Goal: Task Accomplishment & Management: Use online tool/utility

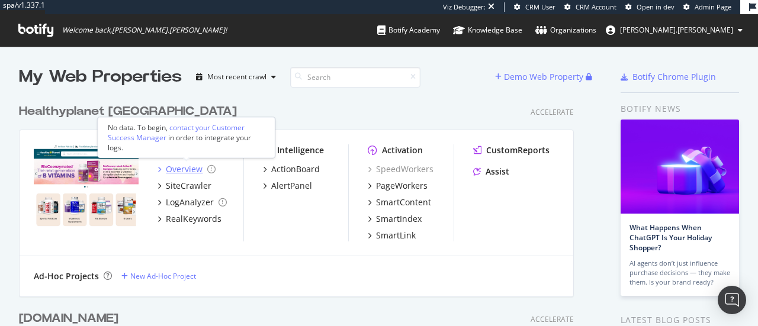
click at [188, 166] on div "Overview" at bounding box center [184, 169] width 37 height 12
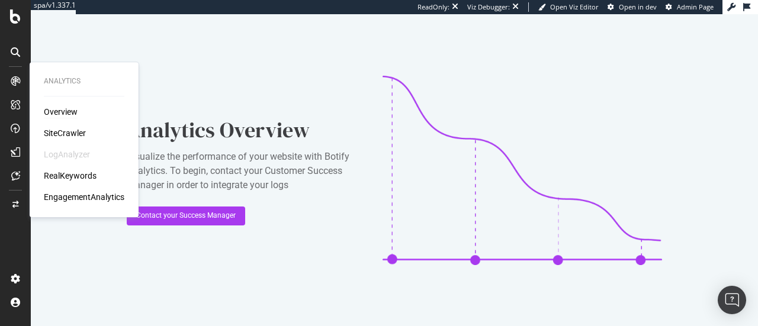
click at [56, 114] on div "Overview" at bounding box center [61, 112] width 34 height 12
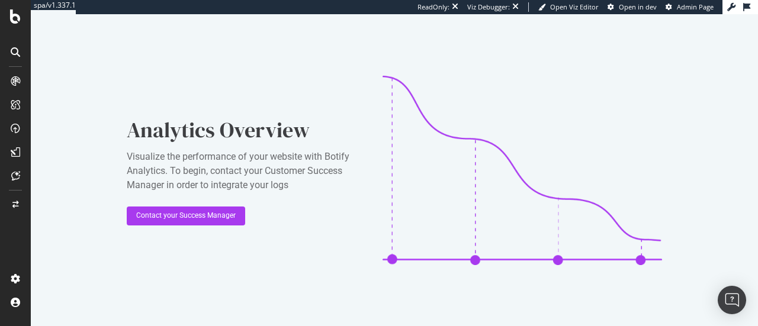
click at [14, 56] on icon at bounding box center [15, 51] width 9 height 9
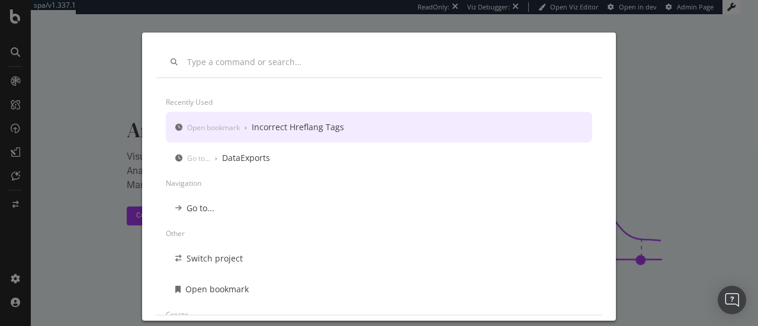
click at [14, 70] on div "Recently used Open bookmark › Incorrect Hreflang Tags Go to... › DataExports Na…" at bounding box center [379, 163] width 758 height 326
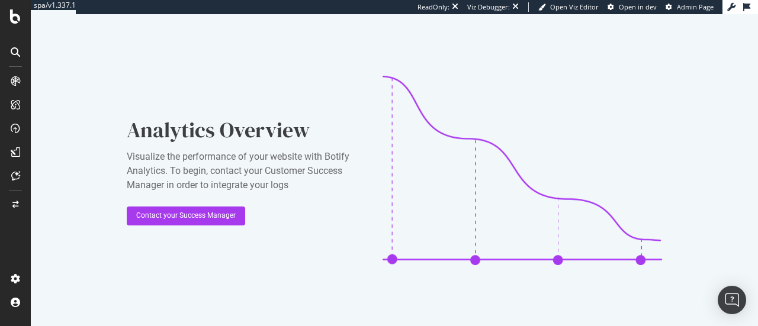
click at [14, 84] on icon at bounding box center [15, 80] width 9 height 9
click at [12, 107] on icon at bounding box center [15, 104] width 9 height 9
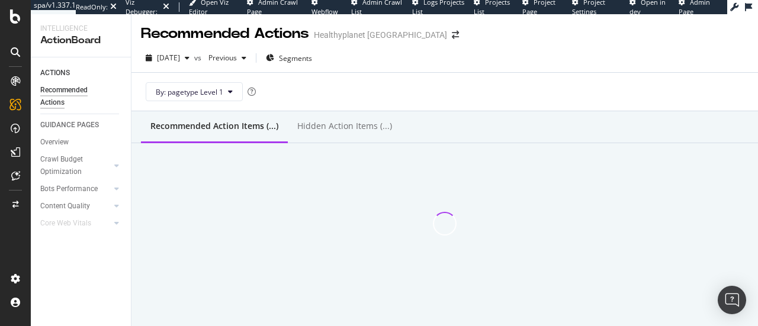
click at [15, 132] on icon at bounding box center [15, 128] width 9 height 9
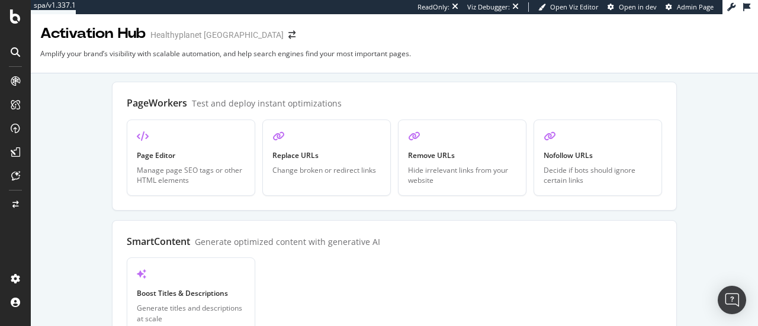
click at [15, 132] on icon at bounding box center [15, 128] width 9 height 9
click at [18, 18] on icon at bounding box center [15, 16] width 11 height 14
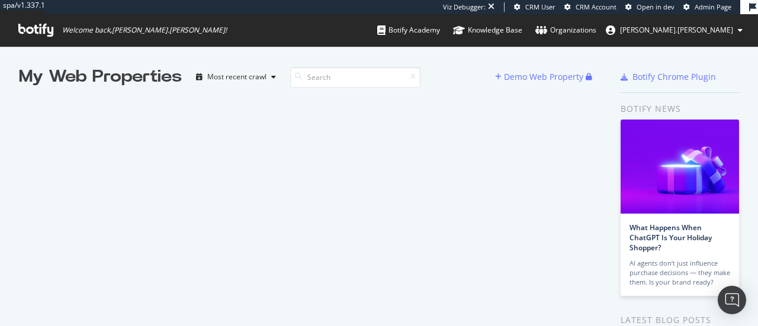
scroll to position [317, 740]
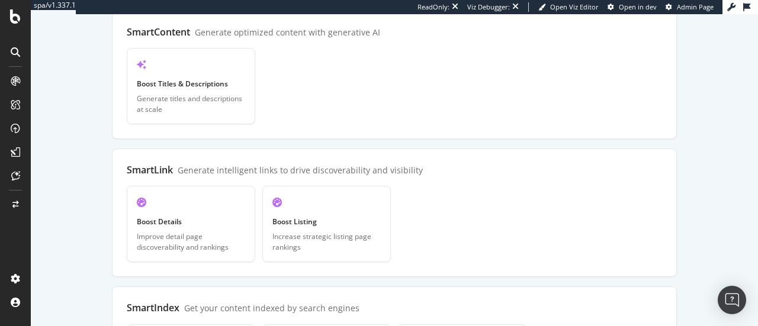
scroll to position [237, 0]
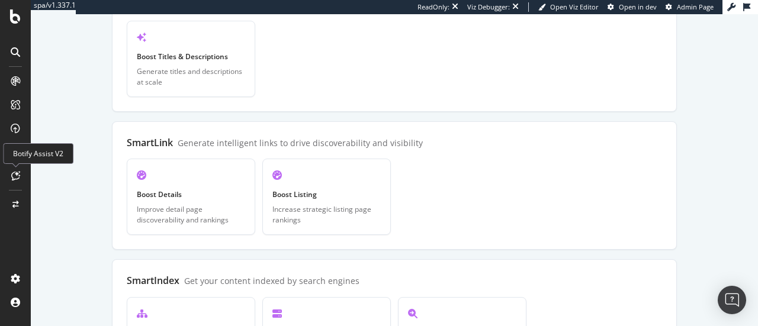
click at [15, 169] on div at bounding box center [15, 175] width 19 height 19
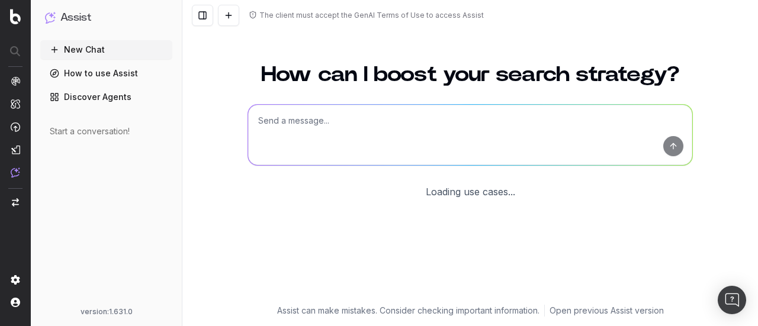
scroll to position [123, 0]
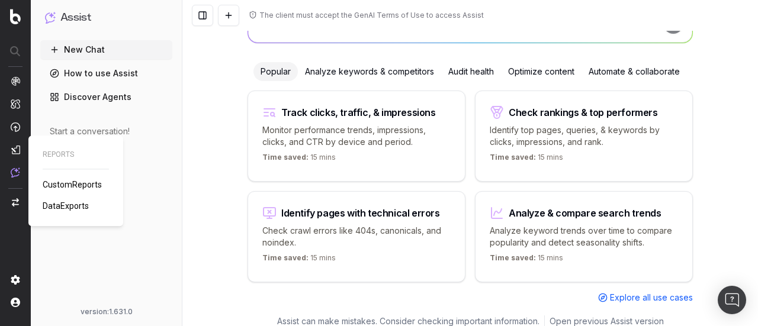
click at [15, 152] on img at bounding box center [15, 149] width 9 height 9
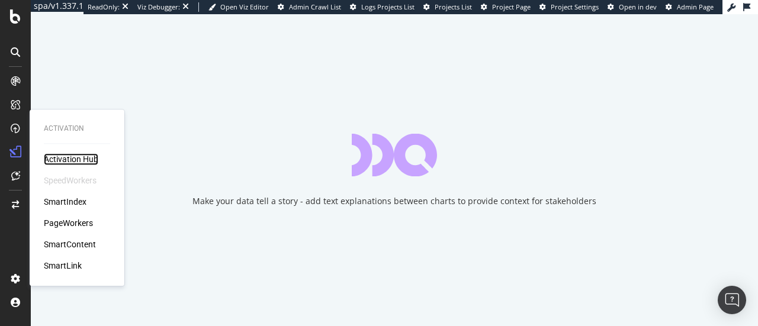
click at [59, 157] on div "Activation Hub" at bounding box center [71, 159] width 54 height 12
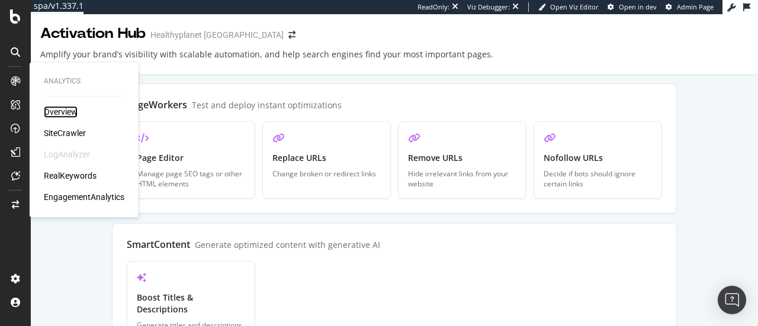
click at [68, 114] on div "Overview" at bounding box center [61, 112] width 34 height 12
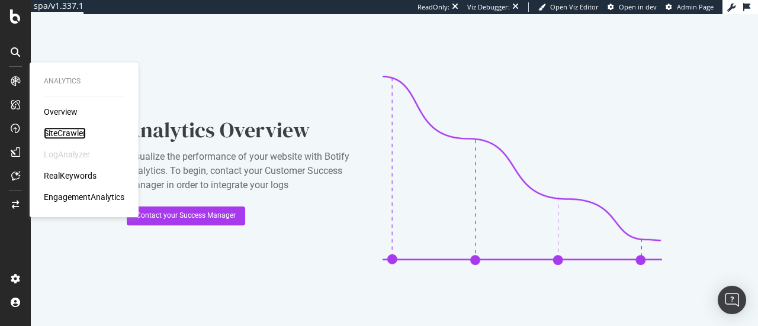
click at [65, 139] on div "SiteCrawler" at bounding box center [65, 133] width 42 height 12
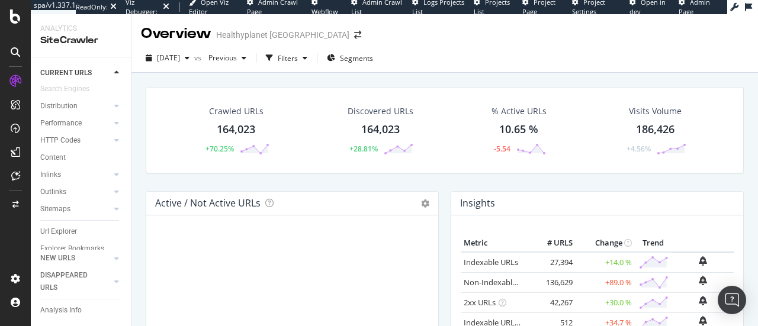
scroll to position [97, 0]
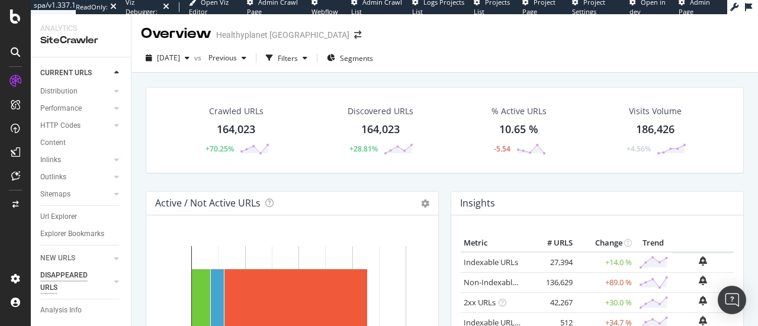
click at [72, 282] on div "DISAPPEARED URLS" at bounding box center [70, 281] width 60 height 25
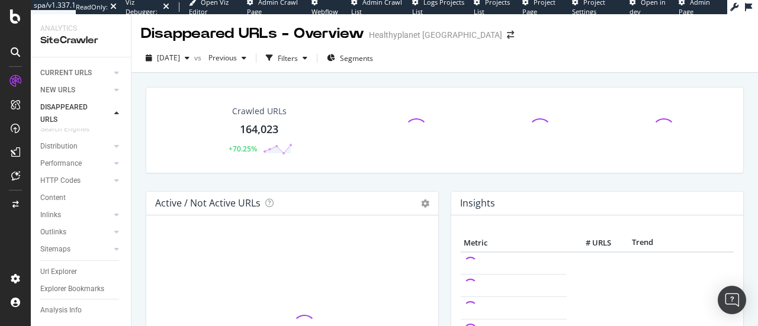
scroll to position [72, 0]
click at [86, 265] on link "Url Explorer" at bounding box center [81, 271] width 82 height 12
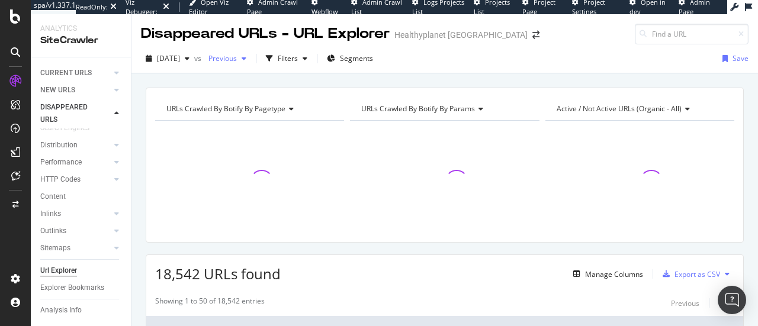
click at [251, 52] on div "Previous" at bounding box center [227, 59] width 47 height 18
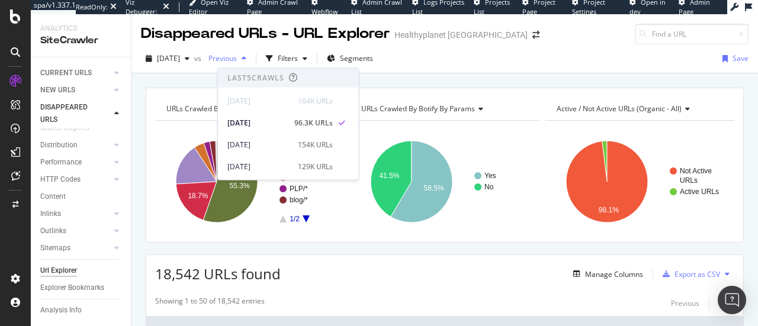
click at [251, 52] on div "Previous" at bounding box center [227, 59] width 47 height 18
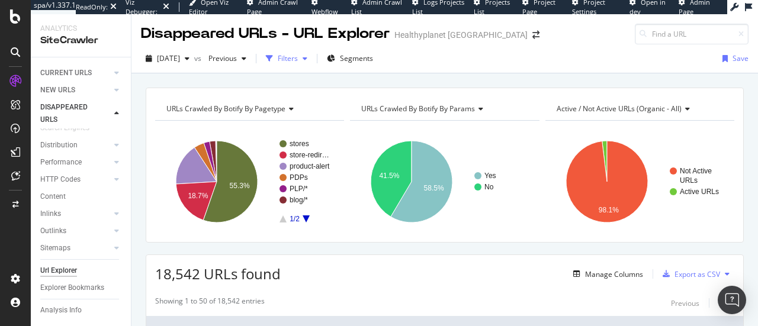
click at [278, 60] on div "button" at bounding box center [269, 58] width 17 height 17
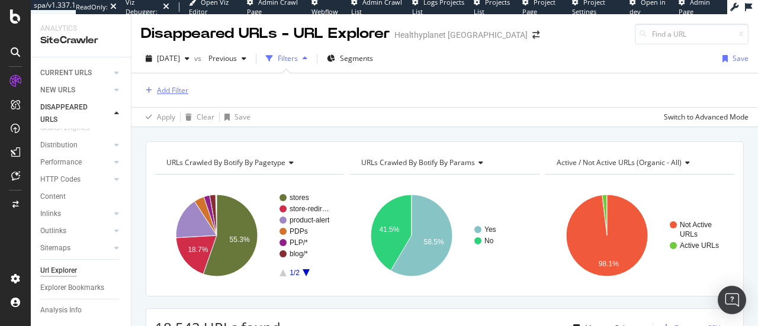
click at [168, 92] on div "Add Filter" at bounding box center [172, 90] width 31 height 10
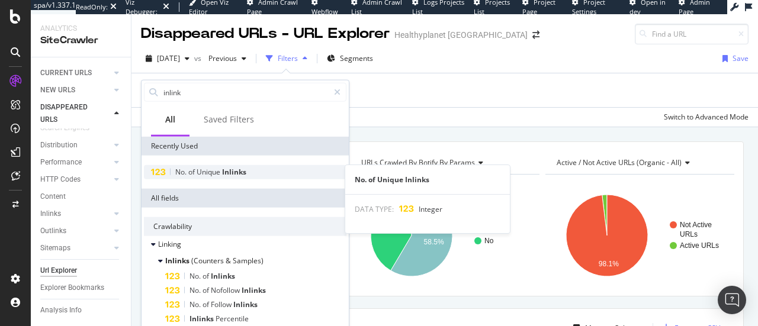
type input "inlink"
click at [208, 170] on span "Unique" at bounding box center [209, 172] width 25 height 10
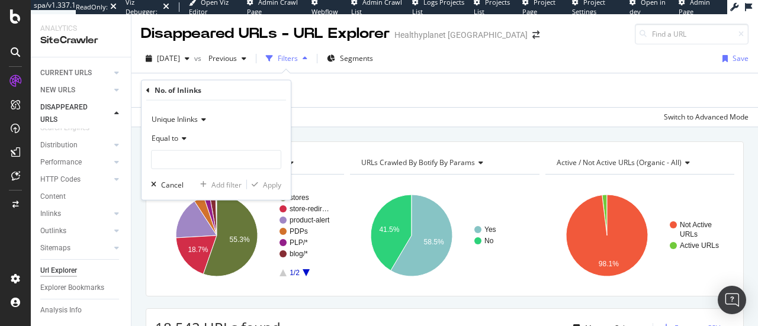
click at [182, 142] on div "Equal to" at bounding box center [216, 138] width 130 height 19
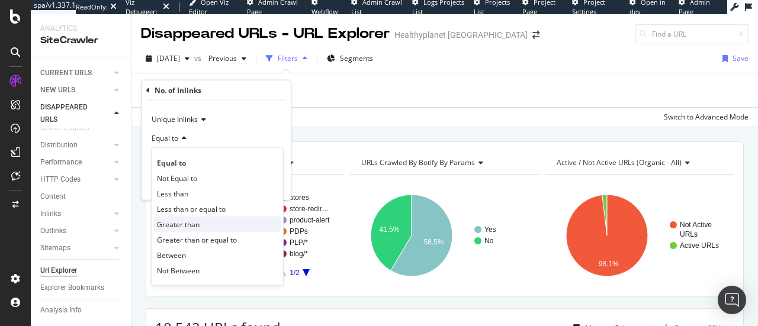
click at [194, 217] on div "Greater than" at bounding box center [217, 224] width 127 height 15
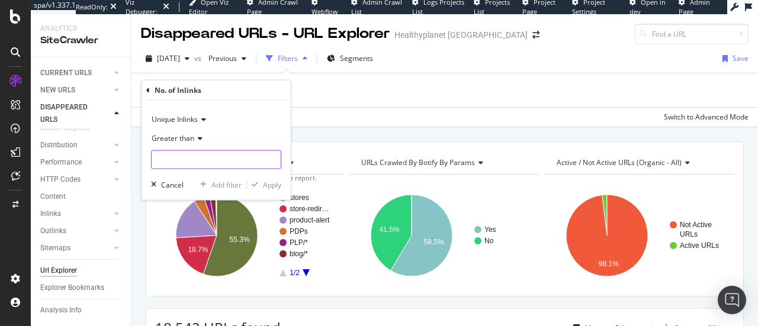
click at [218, 163] on input "number" at bounding box center [216, 159] width 130 height 19
type input "1"
click at [267, 187] on div "Apply" at bounding box center [272, 184] width 18 height 10
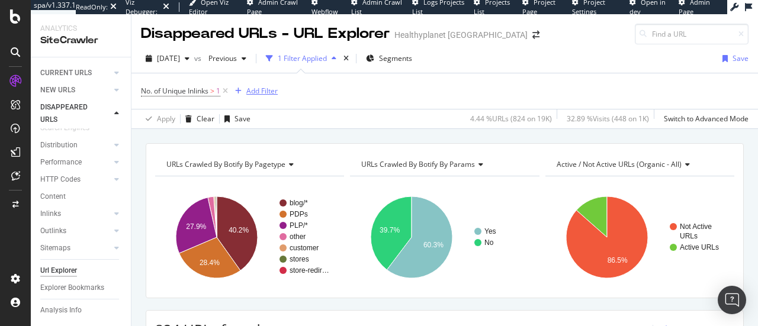
click at [252, 90] on div "Add Filter" at bounding box center [261, 91] width 31 height 10
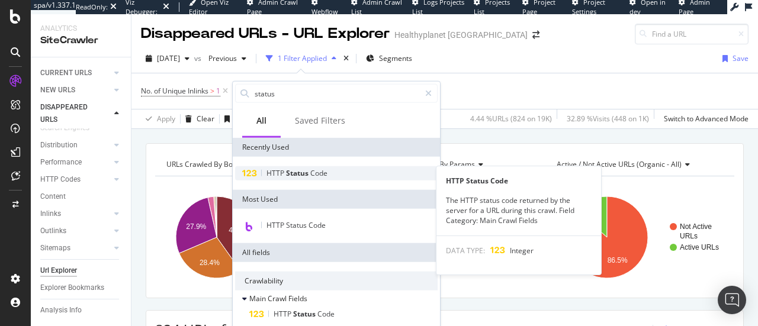
type input "status"
click at [314, 171] on span "Code" at bounding box center [318, 173] width 17 height 10
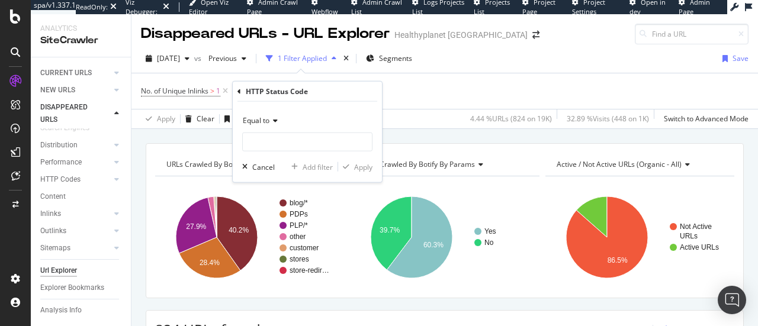
click at [275, 123] on icon at bounding box center [273, 120] width 8 height 7
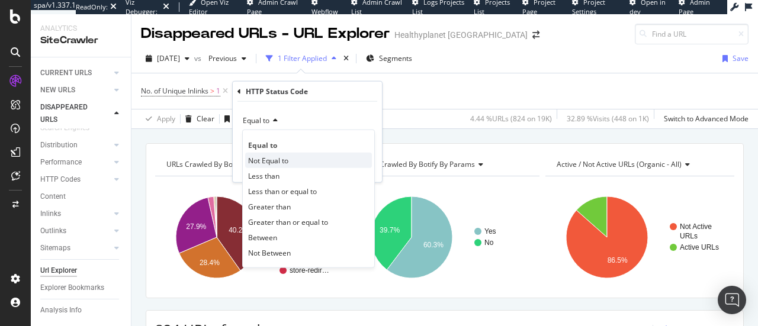
click at [293, 156] on div "Not Equal to" at bounding box center [308, 160] width 127 height 15
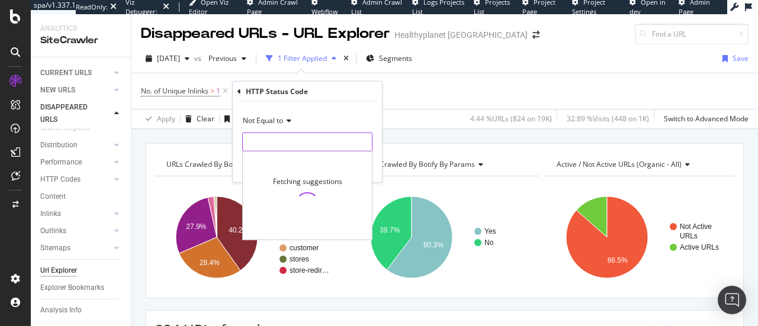
click at [303, 143] on input "number" at bounding box center [307, 142] width 130 height 19
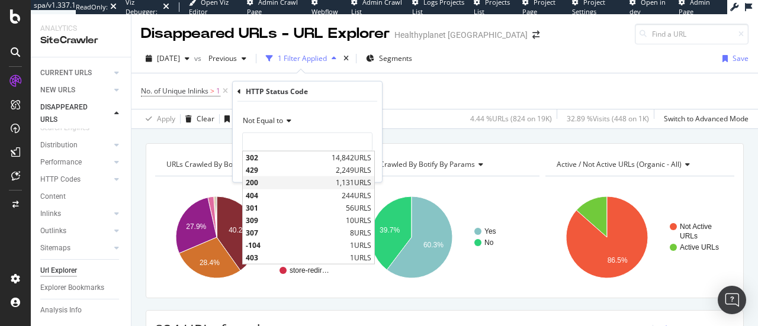
click at [291, 182] on span "200" at bounding box center [289, 183] width 87 height 10
type input "200"
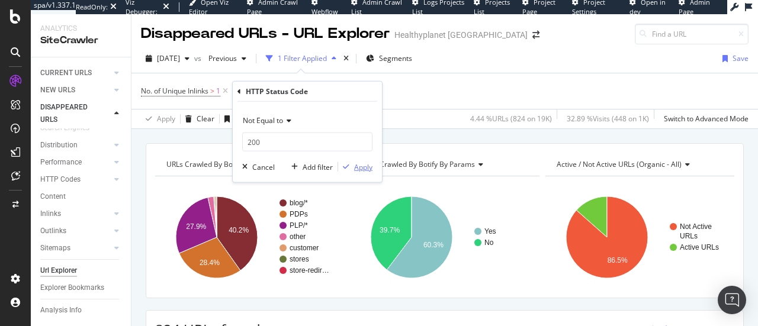
click at [368, 164] on div "Apply" at bounding box center [363, 167] width 18 height 10
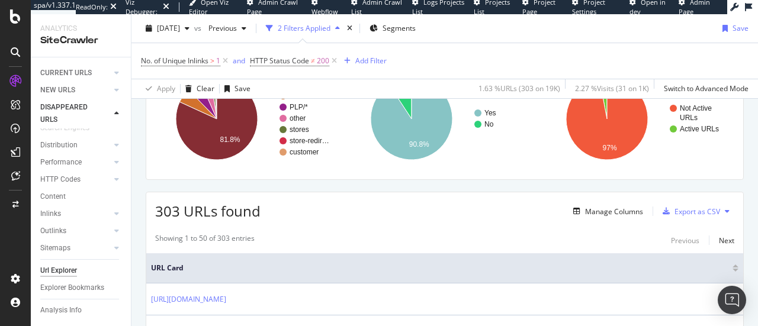
scroll to position [178, 0]
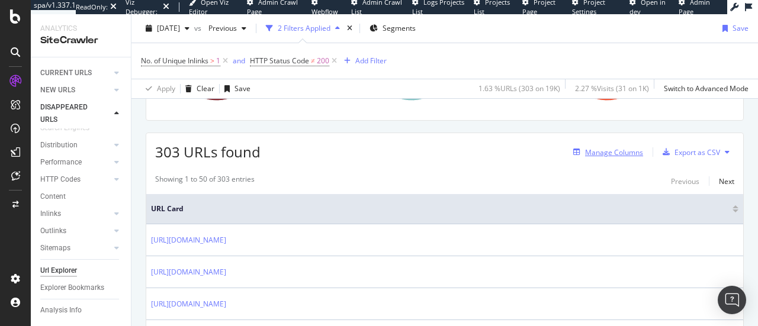
click at [609, 153] on div "Manage Columns" at bounding box center [614, 152] width 58 height 10
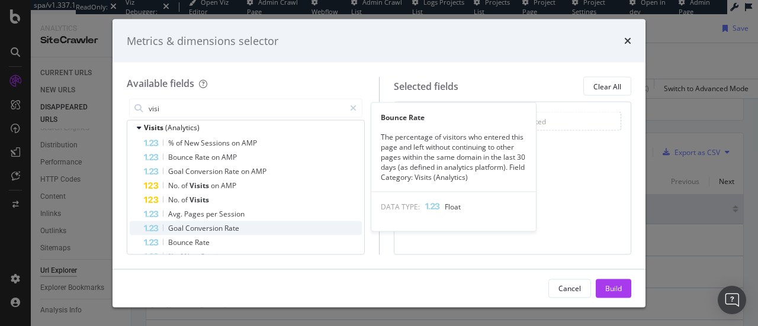
scroll to position [118, 0]
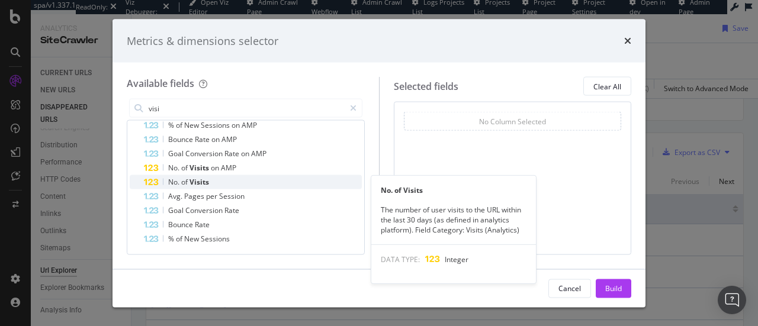
type input "visi"
click at [302, 178] on div "No. of Visits" at bounding box center [253, 182] width 218 height 14
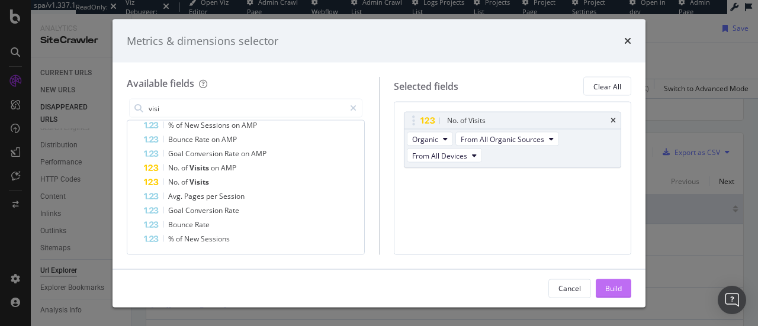
click at [614, 283] on div "Build" at bounding box center [613, 288] width 17 height 10
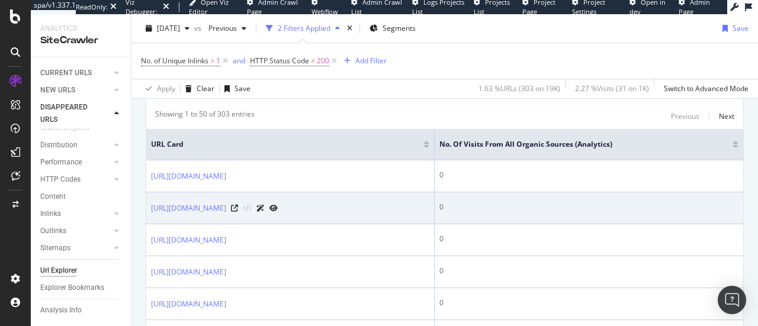
scroll to position [261, 0]
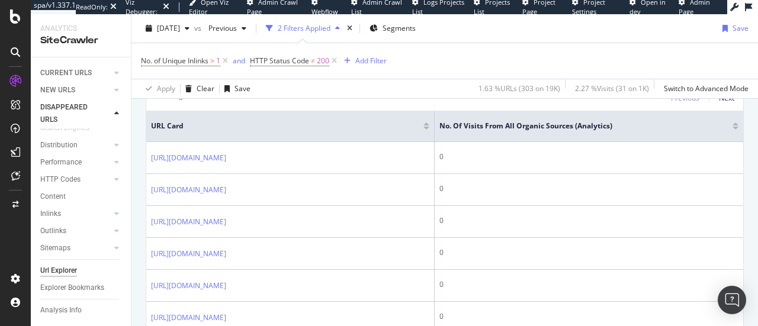
click at [733, 128] on div at bounding box center [736, 128] width 6 height 3
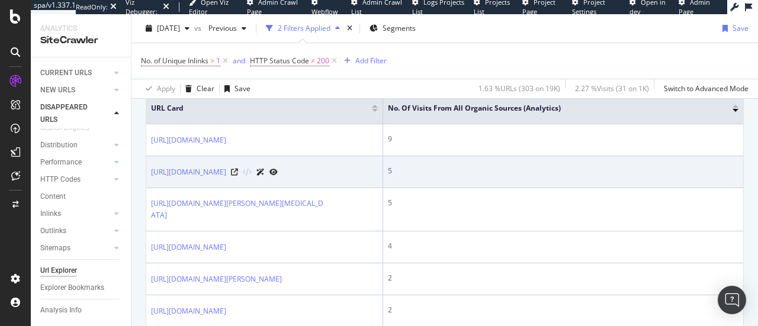
scroll to position [161, 0]
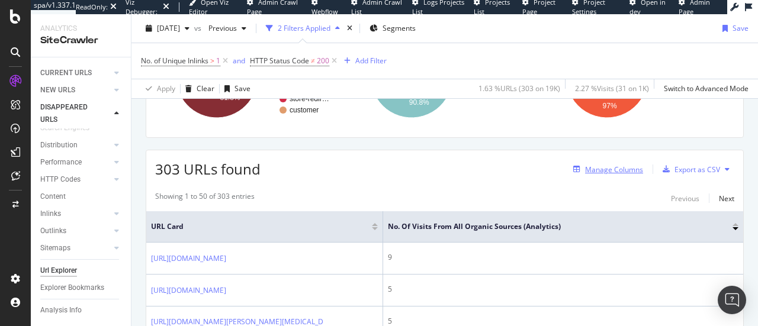
click at [618, 171] on div "Manage Columns" at bounding box center [614, 170] width 58 height 10
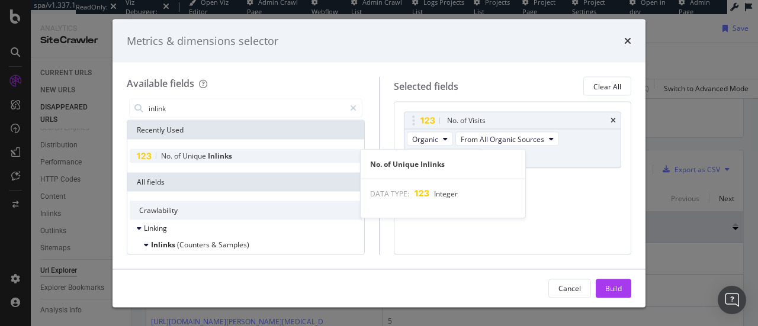
type input "inlink"
click at [222, 160] on span "Inlinks" at bounding box center [220, 156] width 24 height 10
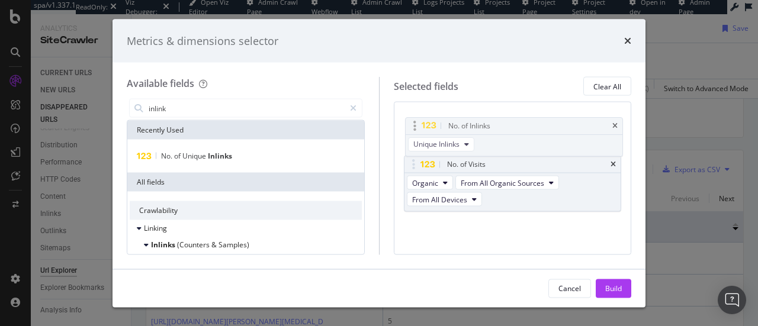
drag, startPoint x: 500, startPoint y: 185, endPoint x: 502, endPoint y: 129, distance: 55.7
click at [502, 129] on body "spa/v1.337.1 ReadOnly: Viz Debugger: Open Viz Editor Admin Crawl Page Webflow A…" at bounding box center [379, 163] width 758 height 326
click at [622, 283] on button "Build" at bounding box center [614, 288] width 36 height 19
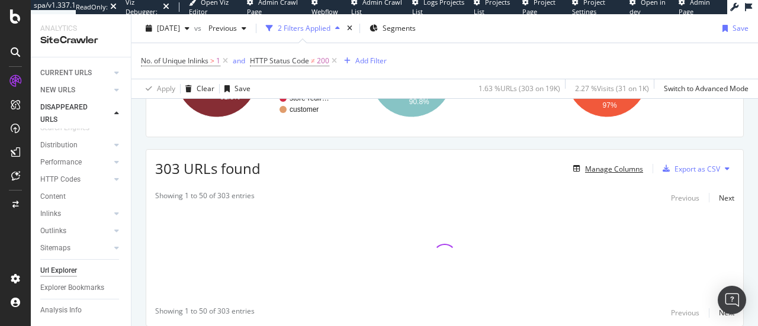
scroll to position [143, 0]
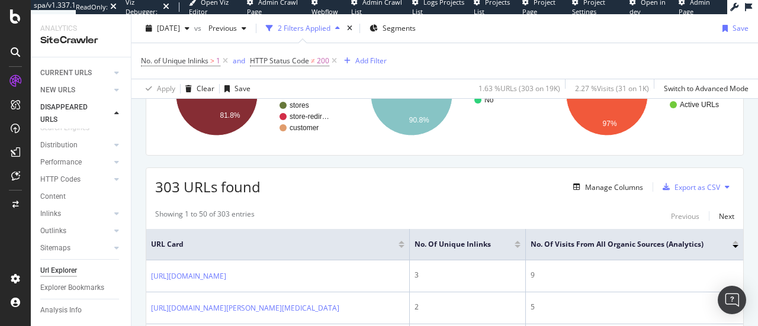
click at [521, 242] on div at bounding box center [518, 242] width 6 height 3
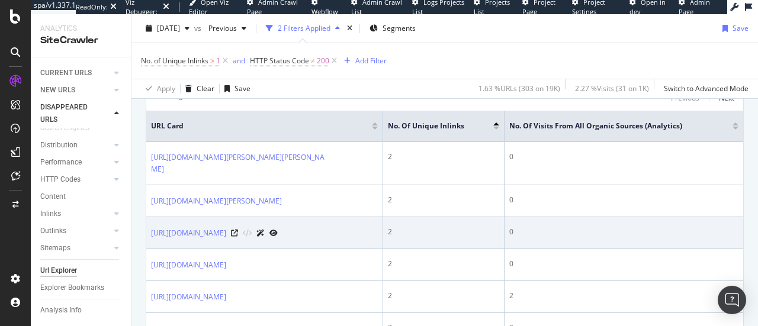
scroll to position [202, 0]
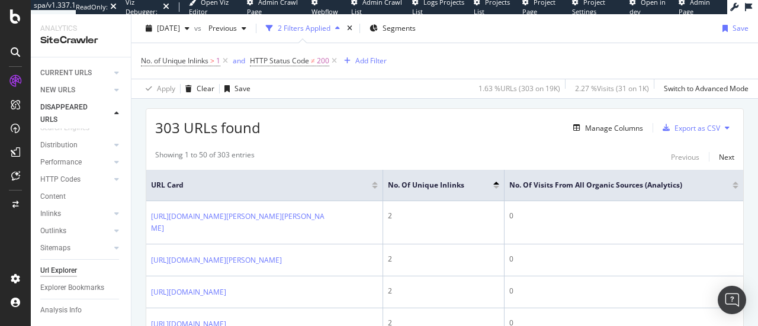
click at [497, 186] on div at bounding box center [496, 187] width 6 height 3
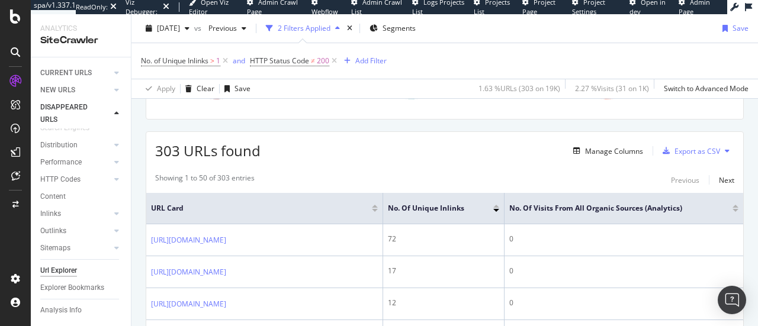
scroll to position [161, 0]
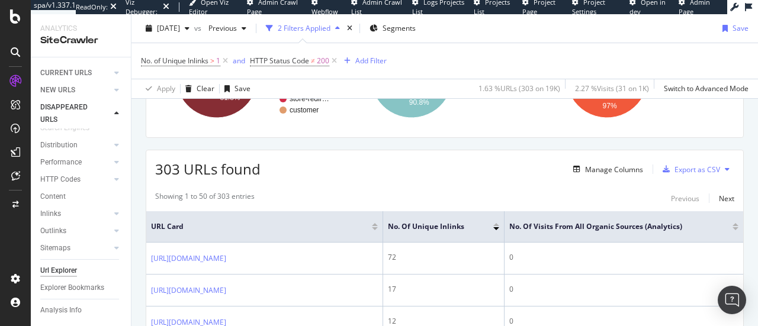
drag, startPoint x: 335, startPoint y: 179, endPoint x: 298, endPoint y: 180, distance: 37.3
click at [721, 166] on button at bounding box center [727, 169] width 14 height 19
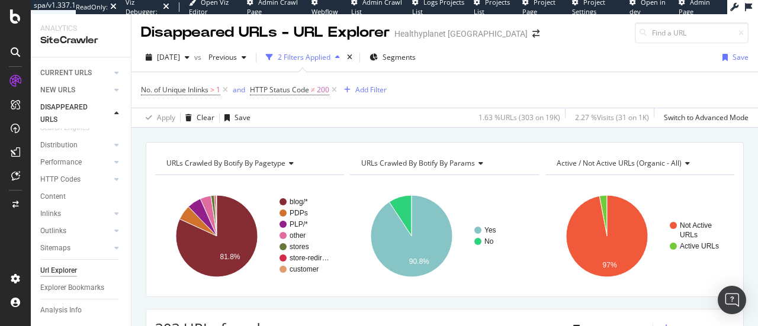
scroll to position [0, 0]
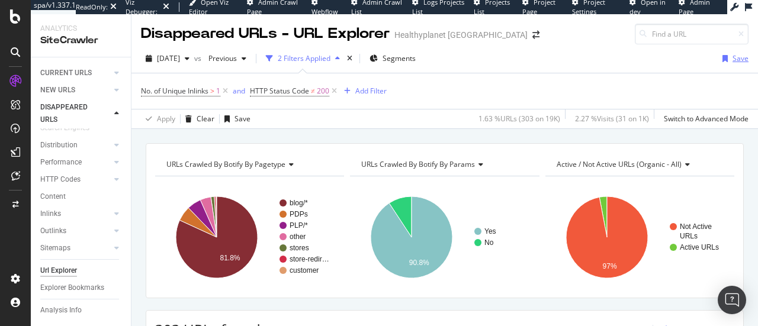
click at [736, 59] on div "Save" at bounding box center [741, 58] width 16 height 10
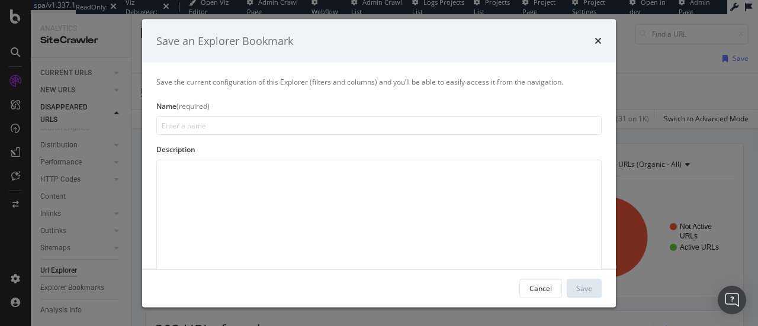
click at [286, 110] on div "Name (required)" at bounding box center [378, 106] width 445 height 10
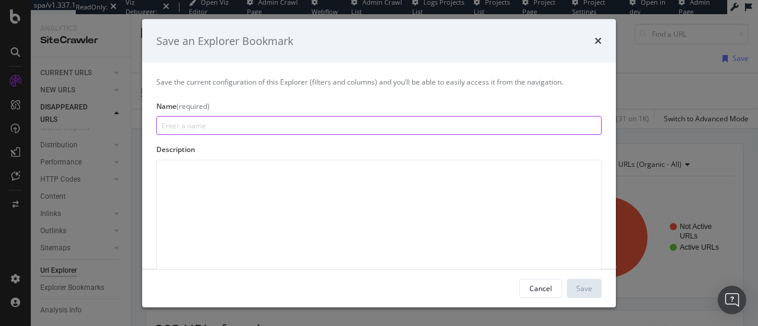
click at [283, 122] on input "modal" at bounding box center [378, 125] width 445 height 19
paste input "Internal Links to Non-2xx Pages"
type input "Internal Links to Non-2xx Pages"
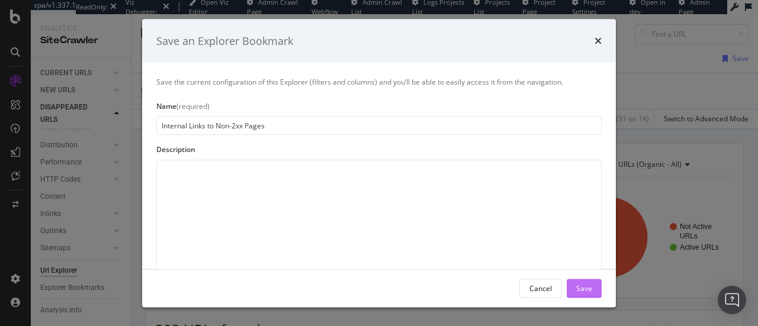
click at [577, 281] on div "Save" at bounding box center [584, 289] width 16 height 18
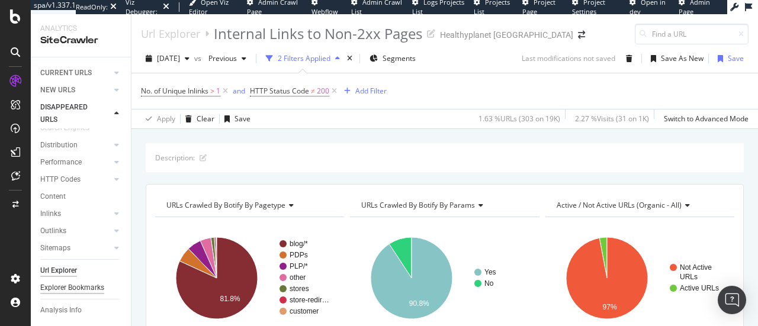
click at [81, 288] on div "Explorer Bookmarks" at bounding box center [72, 288] width 64 height 12
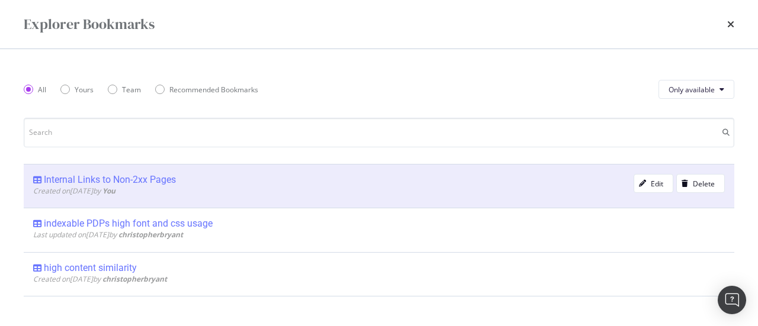
click at [101, 182] on div "Internal Links to Non-2xx Pages" at bounding box center [110, 180] width 132 height 12
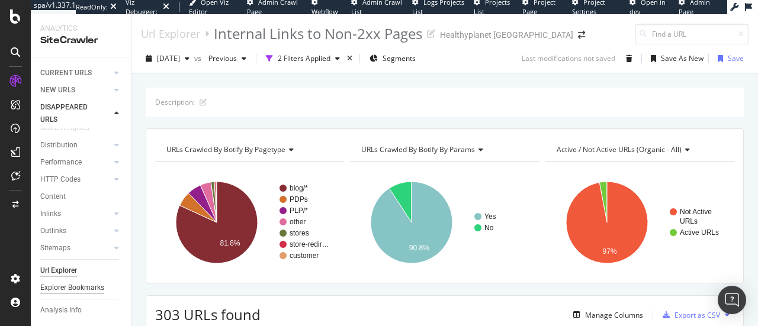
click at [60, 287] on div "Explorer Bookmarks" at bounding box center [72, 288] width 64 height 12
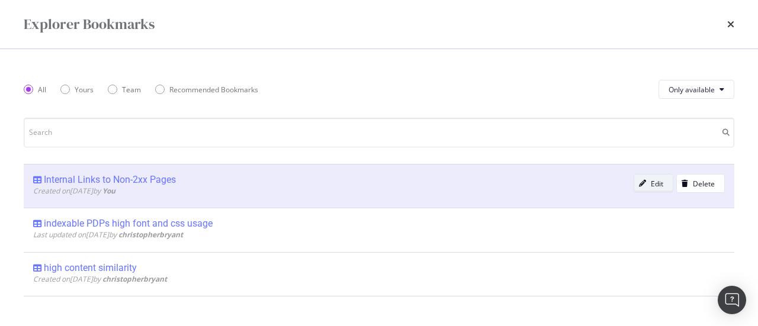
click at [639, 180] on icon "modal" at bounding box center [642, 183] width 7 height 7
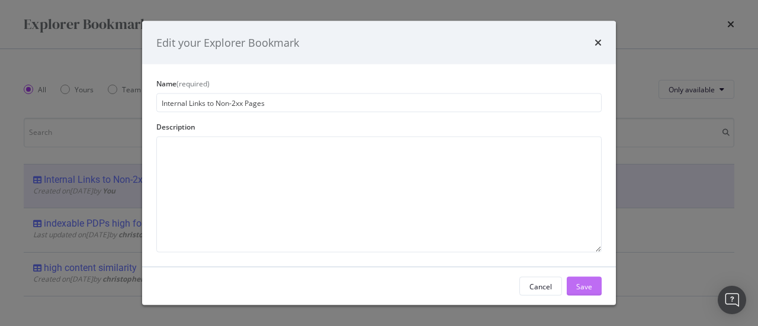
click at [588, 283] on div "Save" at bounding box center [584, 286] width 16 height 10
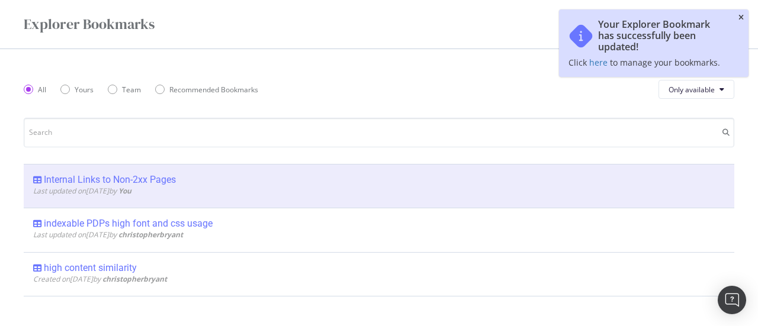
click at [739, 17] on icon "close toast" at bounding box center [741, 17] width 5 height 7
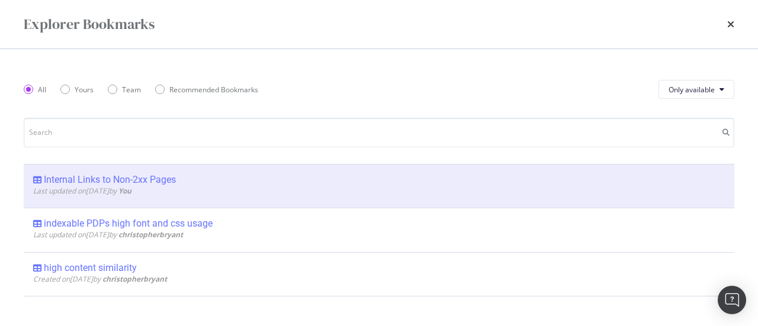
click at [703, 100] on div "All Yours Team Recommended Bookmarks Only available" at bounding box center [379, 89] width 711 height 33
click at [709, 91] on span "Only available" at bounding box center [692, 90] width 46 height 10
click at [704, 113] on span "All" at bounding box center [692, 113] width 47 height 11
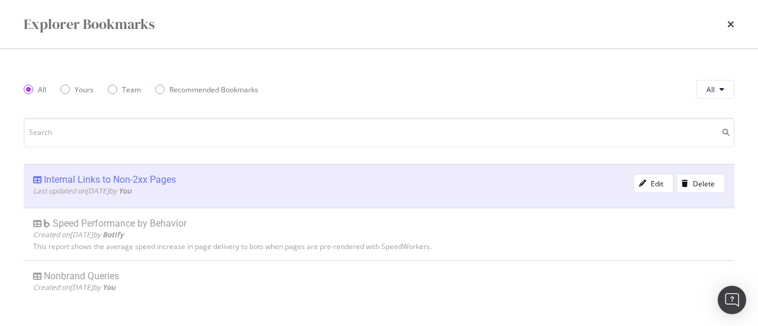
click at [161, 177] on div "Internal Links to Non-2xx Pages" at bounding box center [110, 180] width 132 height 12
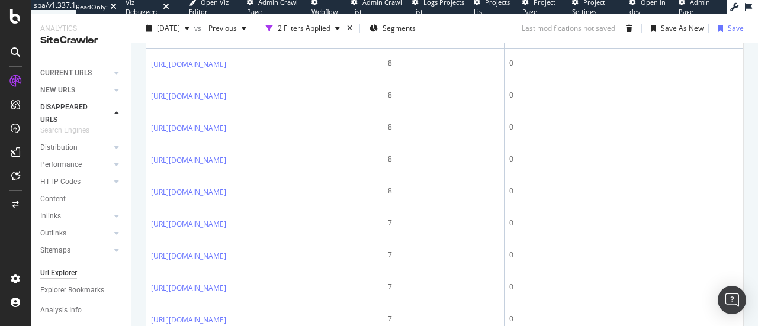
scroll to position [72, 0]
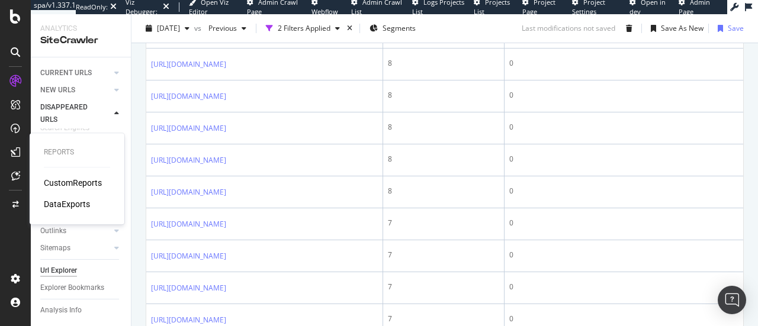
click at [78, 184] on div "CustomReports" at bounding box center [73, 183] width 58 height 12
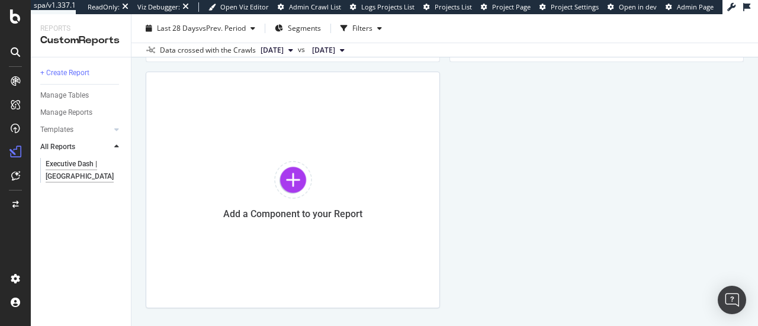
scroll to position [1198, 0]
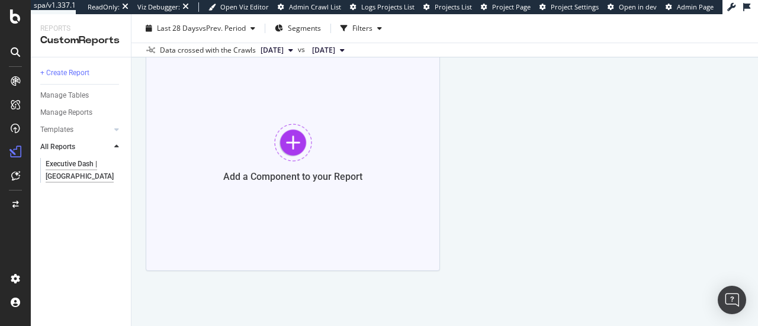
click at [345, 239] on div "Add a Component to your Report" at bounding box center [293, 152] width 294 height 237
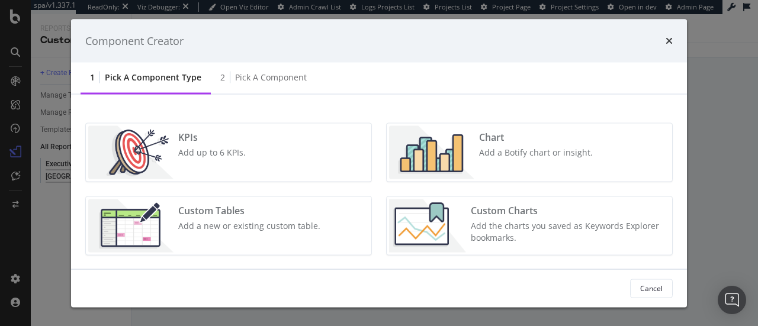
click at [662, 34] on div "Component Creator" at bounding box center [379, 40] width 588 height 15
click at [665, 38] on div "Component Creator" at bounding box center [379, 40] width 588 height 15
click at [671, 40] on icon "times" at bounding box center [669, 40] width 7 height 9
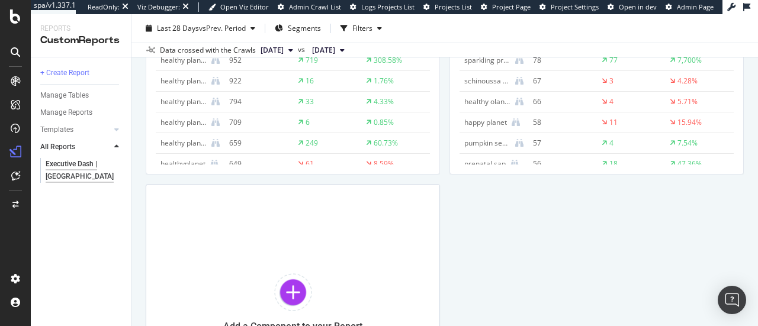
scroll to position [1020, 0]
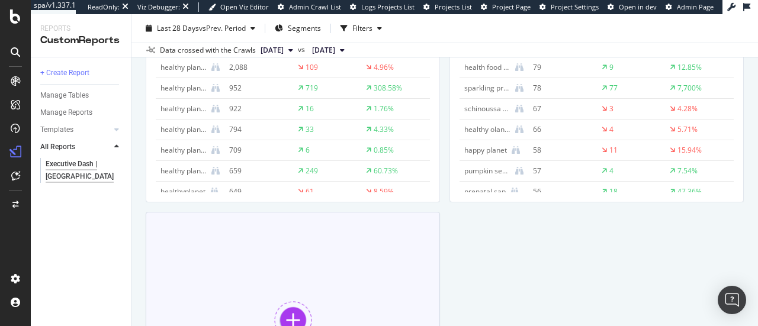
click at [317, 255] on div "Add a Component to your Report" at bounding box center [293, 330] width 294 height 237
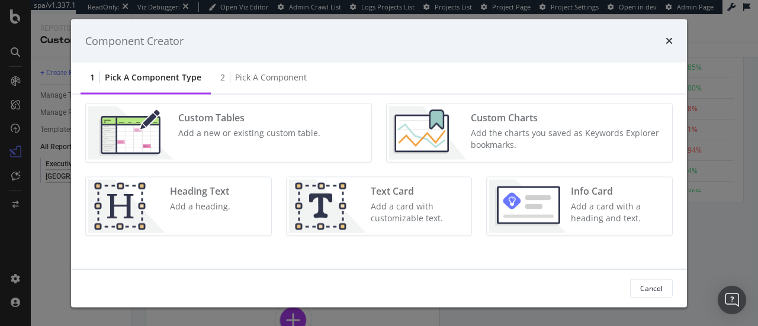
scroll to position [167, 0]
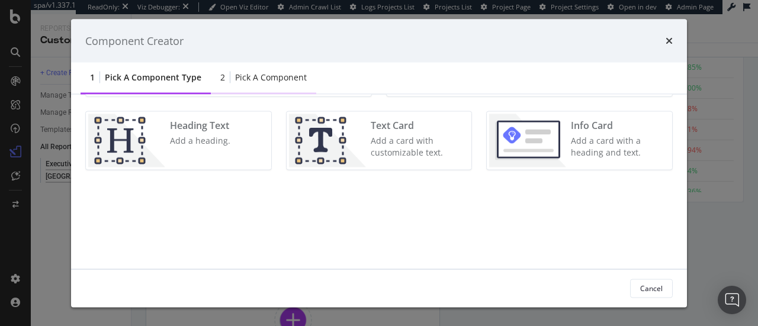
click at [285, 85] on div "2 Pick a Component" at bounding box center [263, 78] width 105 height 33
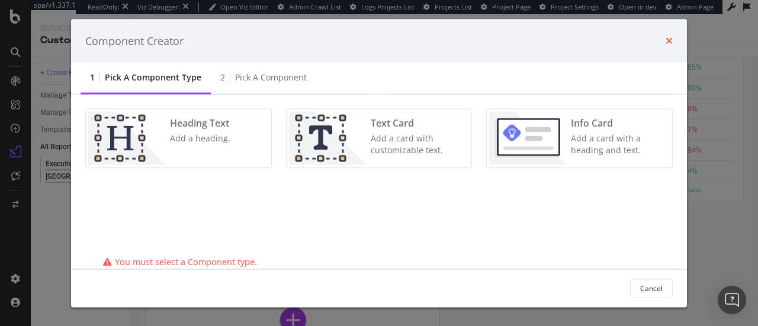
click at [668, 42] on icon "times" at bounding box center [669, 40] width 7 height 9
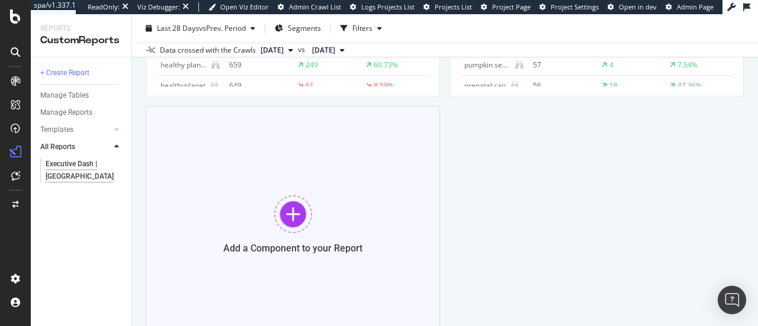
scroll to position [1138, 0]
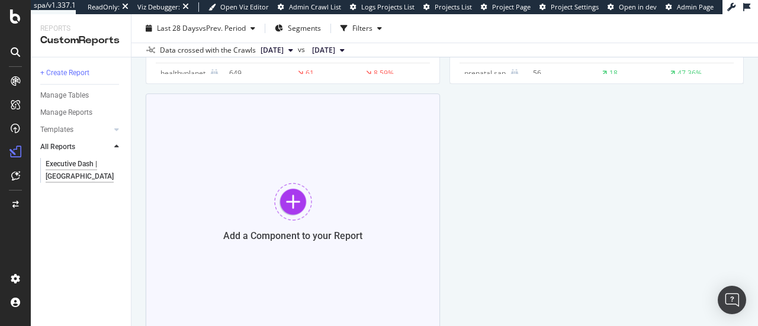
click at [316, 217] on div "Add a Component to your Report" at bounding box center [293, 212] width 294 height 237
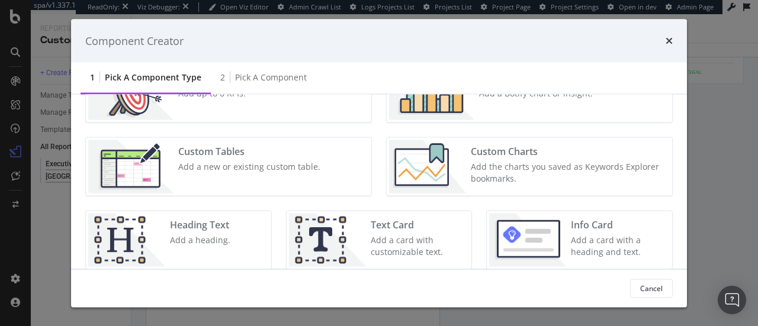
click at [250, 176] on div "Custom Tables Add a new or existing custom table." at bounding box center [250, 166] width 152 height 53
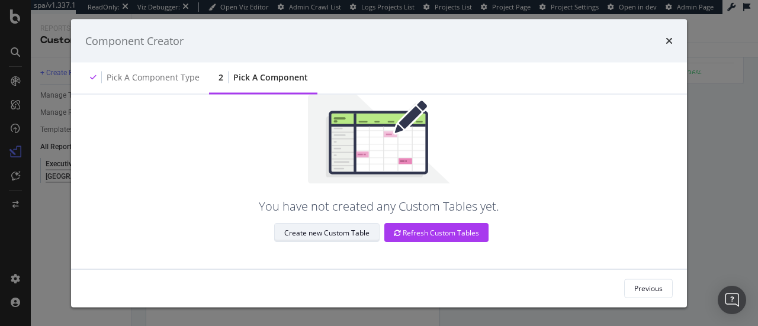
click at [330, 236] on div "Create new Custom Table" at bounding box center [326, 232] width 85 height 10
drag, startPoint x: 672, startPoint y: 41, endPoint x: 428, endPoint y: 48, distance: 244.1
click at [672, 40] on icon "times" at bounding box center [669, 40] width 7 height 9
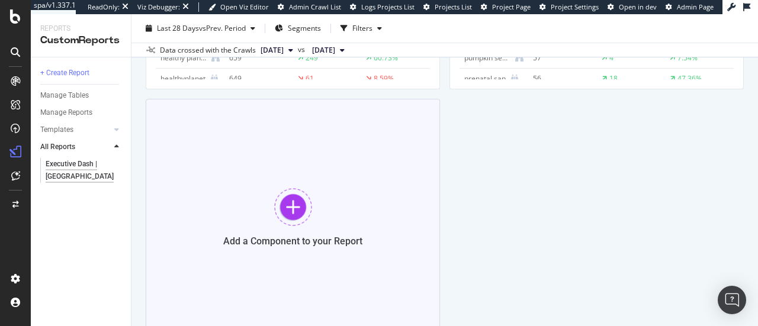
scroll to position [1198, 0]
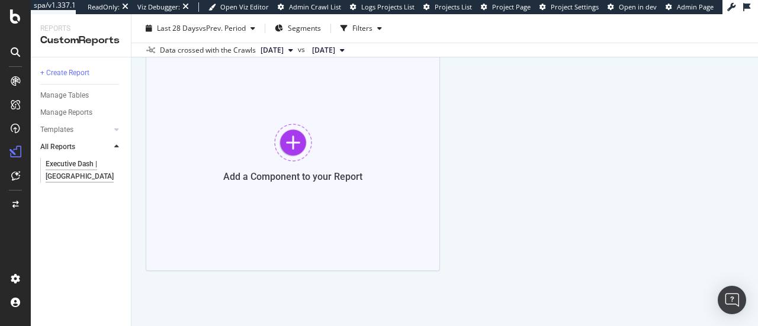
click at [285, 182] on div "Add a Component to your Report" at bounding box center [293, 152] width 294 height 237
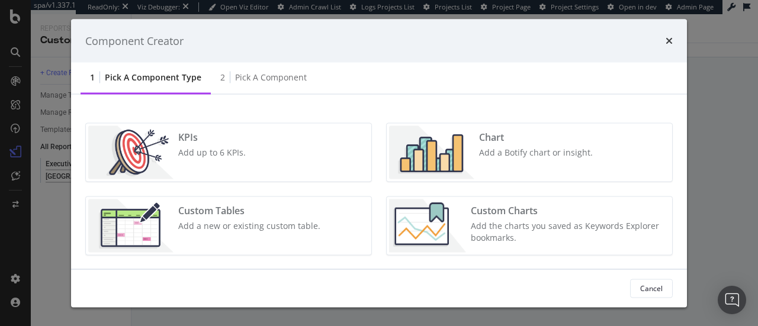
click at [211, 234] on div "Custom Tables Add a new or existing custom table." at bounding box center [250, 226] width 152 height 53
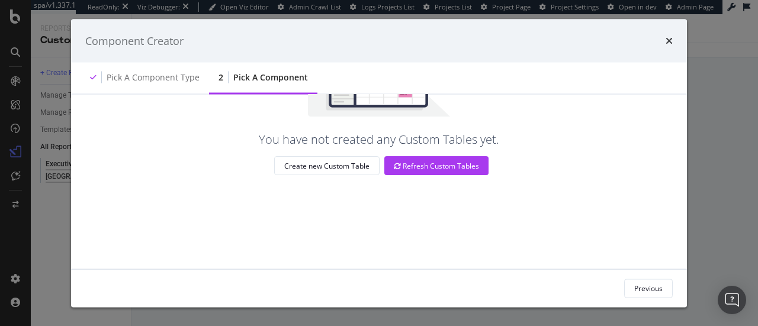
scroll to position [153, 0]
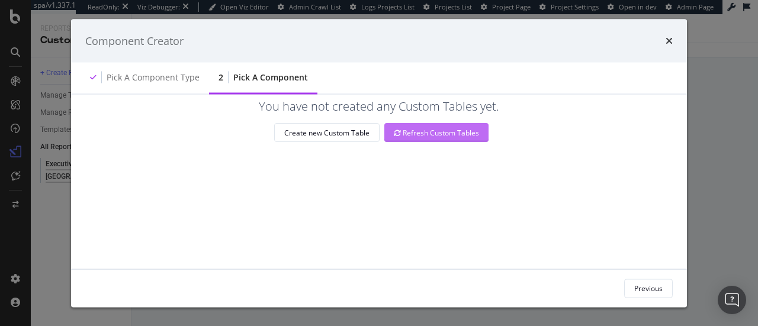
click at [444, 133] on div "Refresh Custom Tables" at bounding box center [436, 133] width 85 height 18
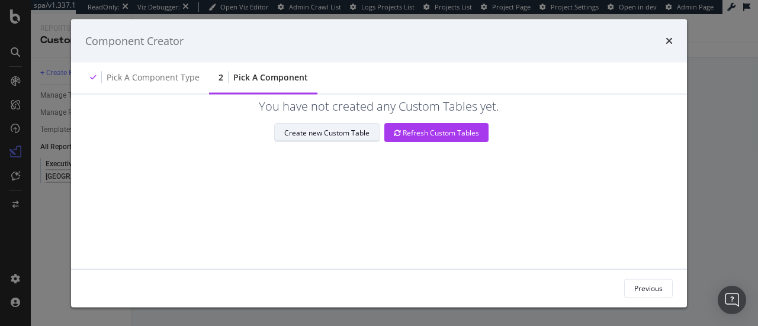
click at [325, 128] on div "Create new Custom Table" at bounding box center [326, 133] width 85 height 10
click at [79, 185] on div "You have not created any Custom Tables yet. Create new Custom Table Refresh Cus…" at bounding box center [379, 182] width 616 height 174
click at [669, 37] on icon "times" at bounding box center [669, 40] width 7 height 9
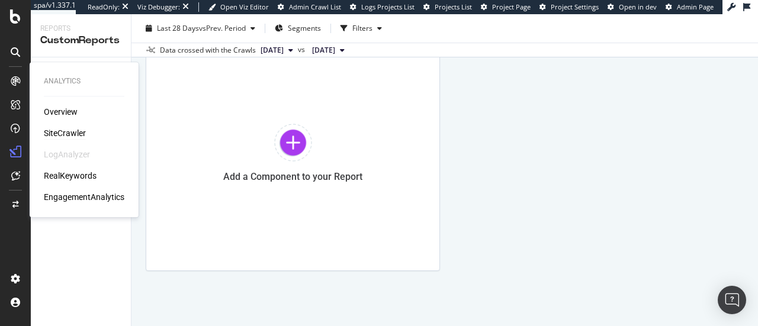
click at [65, 132] on div "SiteCrawler" at bounding box center [65, 133] width 42 height 12
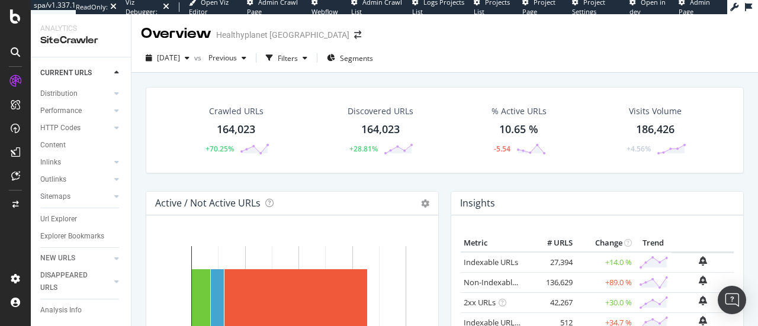
scroll to position [97, 0]
click at [70, 228] on div "Explorer Bookmarks" at bounding box center [72, 234] width 64 height 12
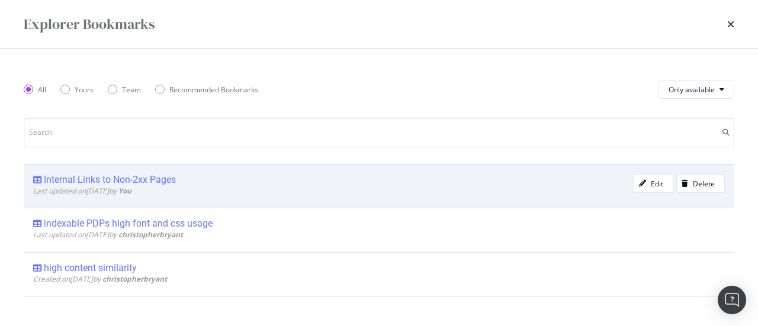
click at [132, 177] on div "Internal Links to Non-2xx Pages" at bounding box center [110, 180] width 132 height 12
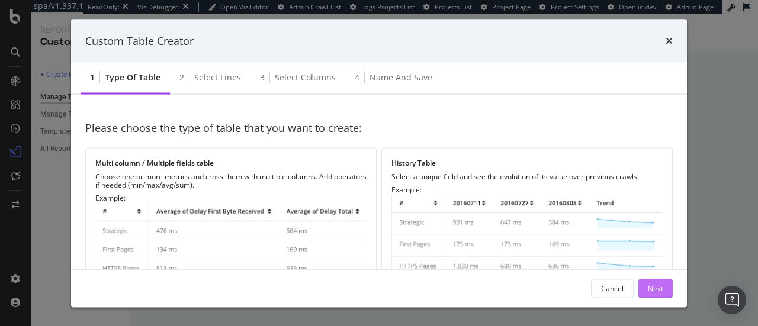
click at [660, 288] on div "Next" at bounding box center [655, 288] width 15 height 10
click at [657, 288] on div "Next" at bounding box center [655, 288] width 15 height 10
click at [654, 285] on div "Next" at bounding box center [655, 288] width 15 height 10
click at [656, 291] on div "Next" at bounding box center [655, 288] width 15 height 10
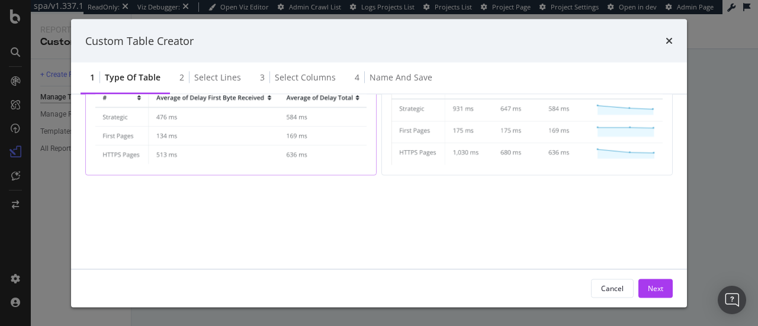
scroll to position [146, 0]
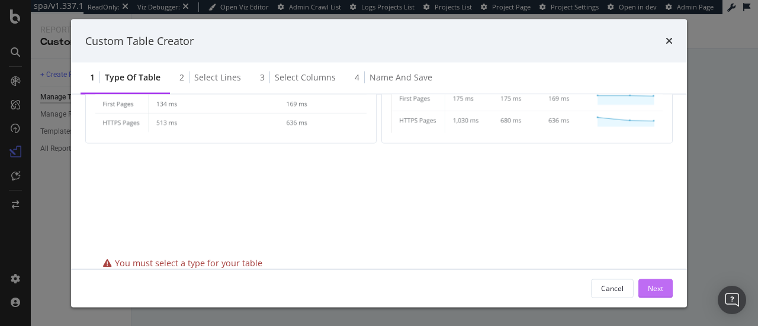
click at [656, 287] on div "Next" at bounding box center [655, 288] width 15 height 10
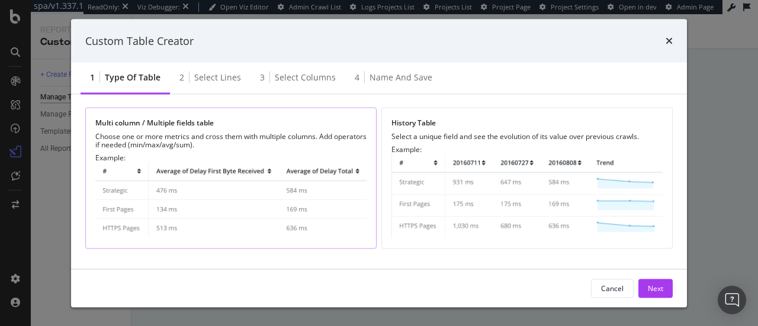
scroll to position [0, 0]
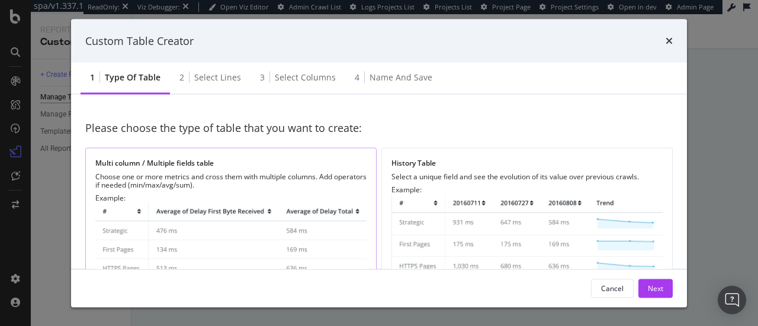
click at [258, 194] on div "Example:" at bounding box center [230, 236] width 271 height 85
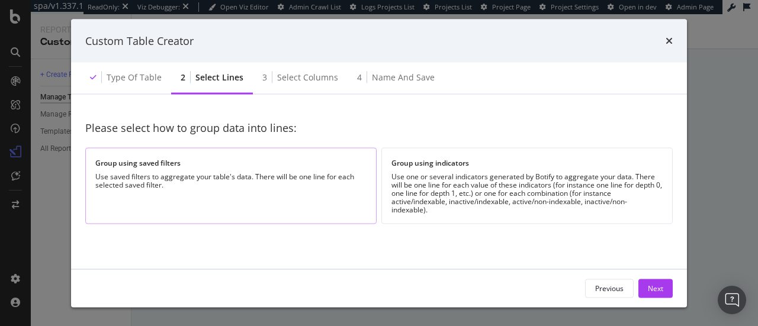
click at [281, 202] on div "Group using saved filters Use saved filters to aggregate your table's data. The…" at bounding box center [230, 185] width 291 height 76
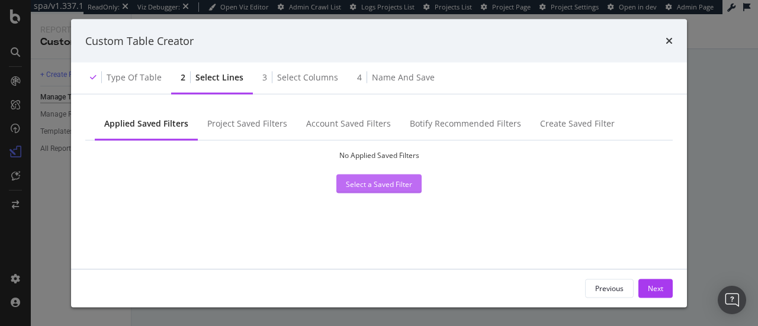
click at [386, 192] on div "Select a Saved Filter" at bounding box center [379, 184] width 66 height 18
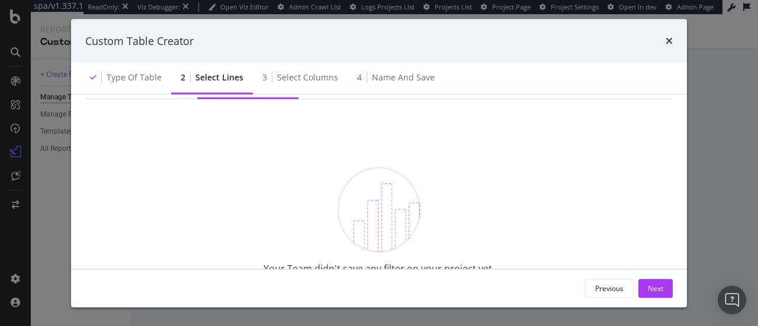
scroll to position [118, 0]
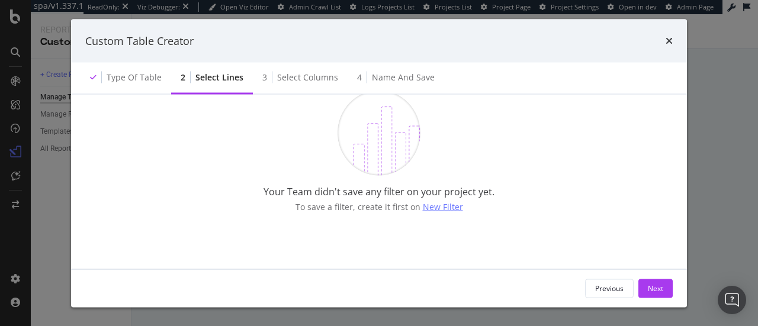
click at [433, 209] on span "New Filter" at bounding box center [443, 206] width 40 height 11
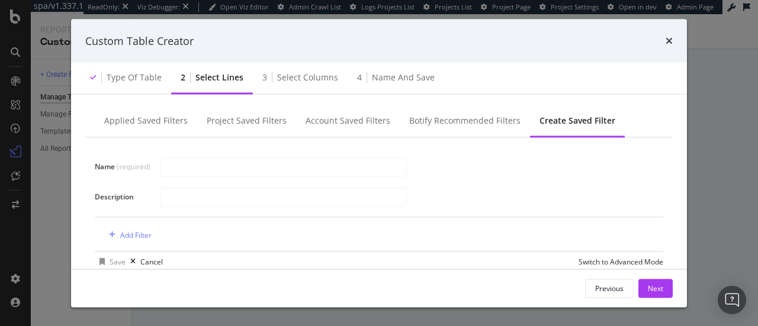
scroll to position [0, 0]
click at [667, 36] on icon "times" at bounding box center [669, 40] width 7 height 9
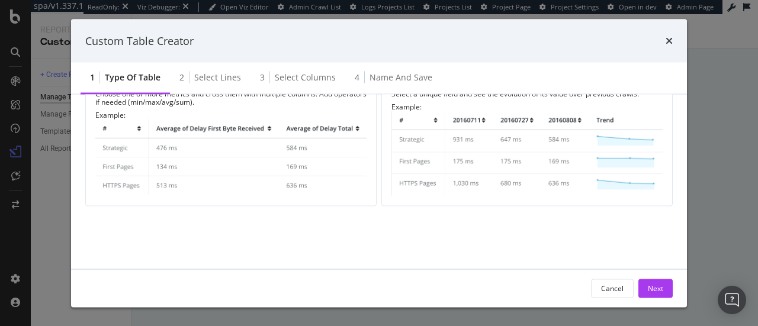
scroll to position [25, 0]
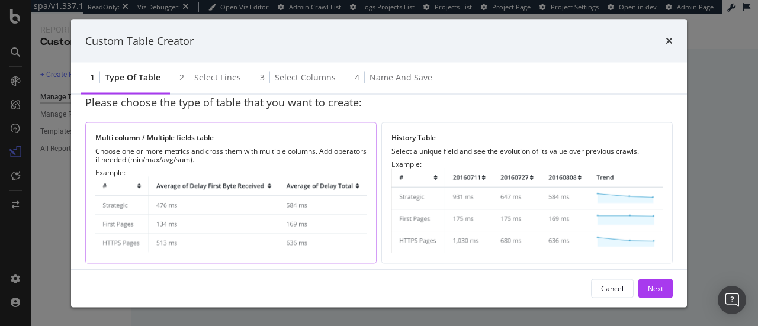
click at [229, 182] on img "modal" at bounding box center [230, 215] width 271 height 77
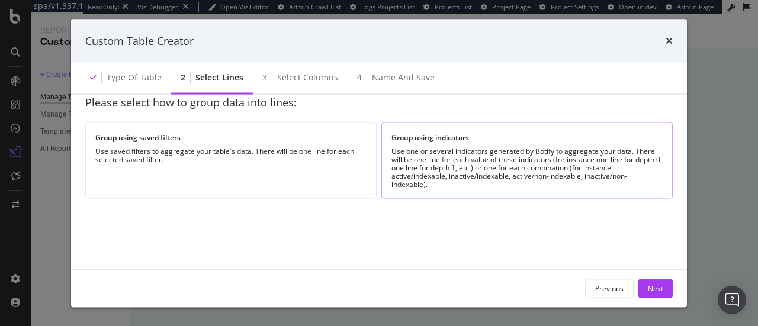
click at [464, 164] on div "Use one or several indicators generated by Botify to aggregate your data. There…" at bounding box center [526, 167] width 271 height 41
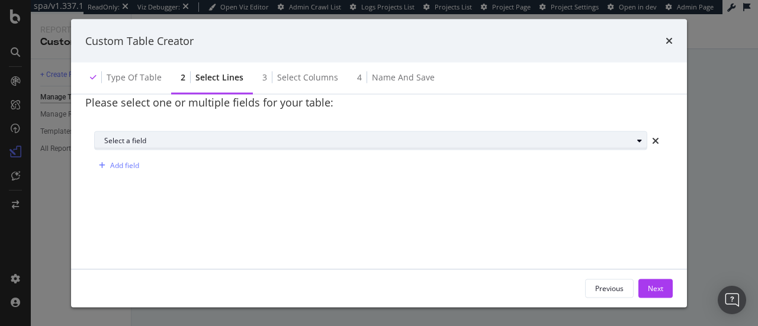
click at [384, 136] on div "Select a field" at bounding box center [375, 140] width 543 height 17
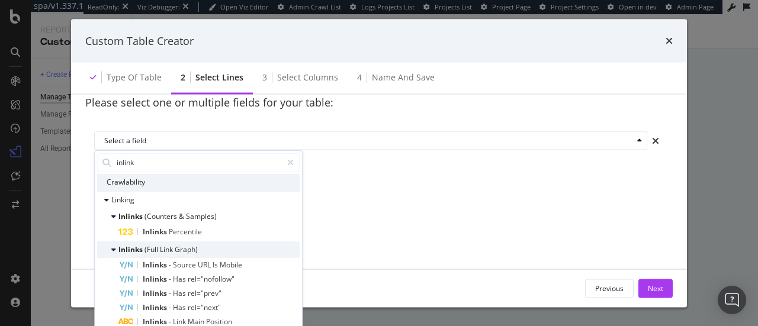
scroll to position [0, 0]
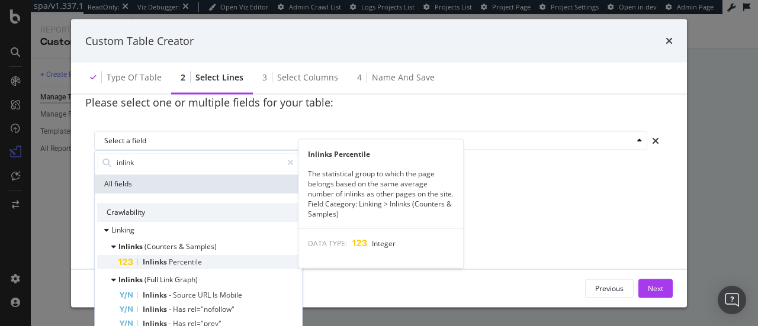
type input "inlink"
click at [200, 261] on span "Percentile" at bounding box center [185, 261] width 33 height 10
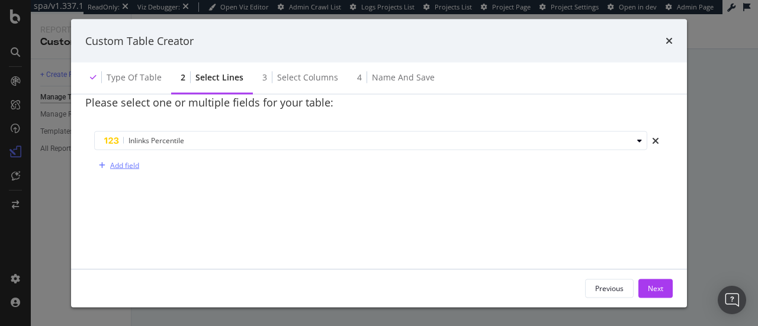
click at [122, 168] on div "Add field" at bounding box center [124, 166] width 29 height 10
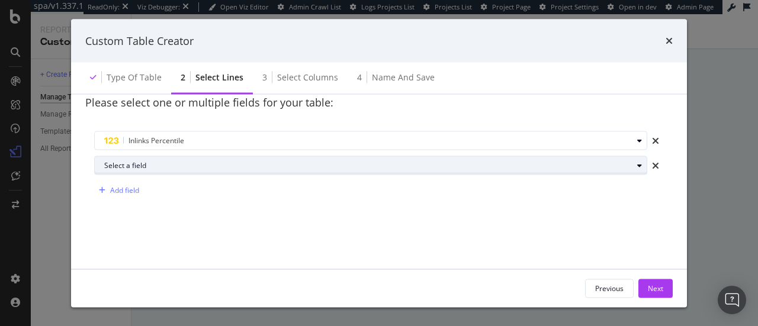
click at [129, 168] on div "Select a field" at bounding box center [368, 165] width 528 height 7
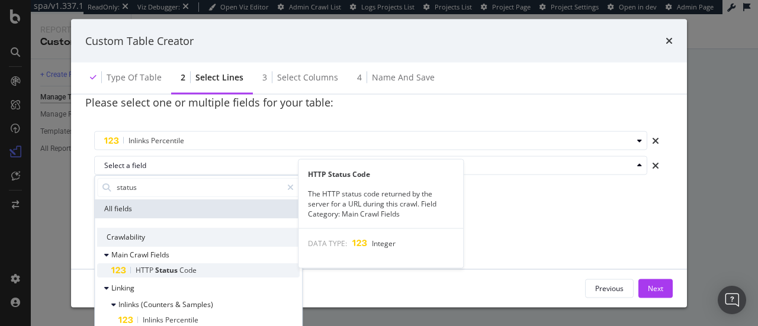
type input "status"
click at [188, 272] on span "Code" at bounding box center [187, 270] width 17 height 10
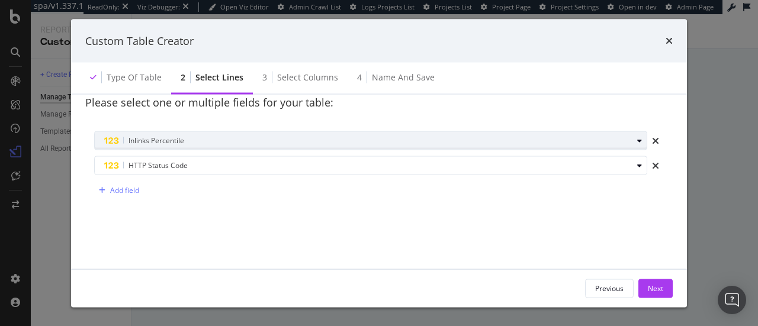
drag, startPoint x: 520, startPoint y: 174, endPoint x: 523, endPoint y: 134, distance: 39.2
click at [523, 134] on div "Inlinks Percentile HTTP Status Code Add field" at bounding box center [379, 165] width 588 height 86
drag, startPoint x: 500, startPoint y: 169, endPoint x: 503, endPoint y: 133, distance: 35.7
click at [503, 133] on div "Inlinks Percentile HTTP Status Code Add field" at bounding box center [379, 165] width 588 height 86
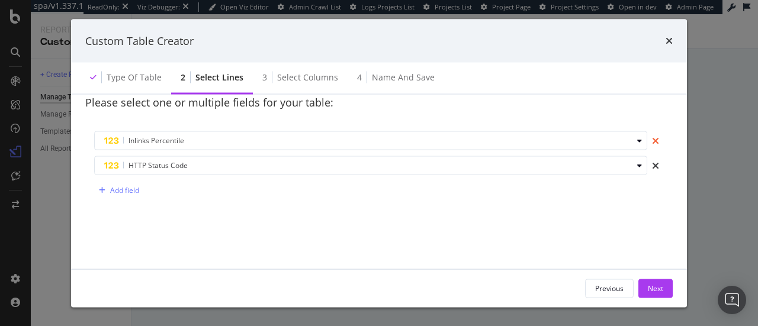
click at [652, 141] on icon "times" at bounding box center [655, 140] width 7 height 9
click at [122, 171] on div "Add field" at bounding box center [116, 165] width 45 height 18
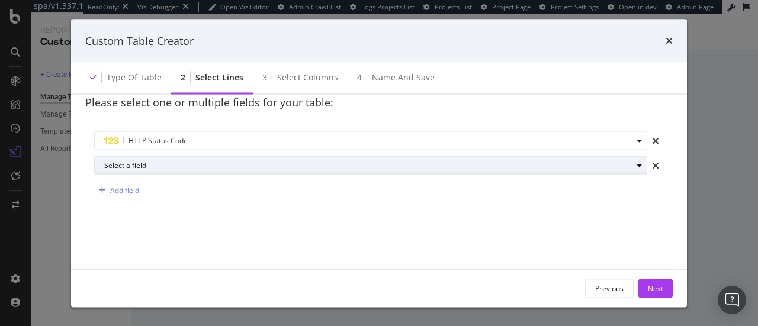
click at [173, 171] on div "Select a field" at bounding box center [375, 165] width 543 height 17
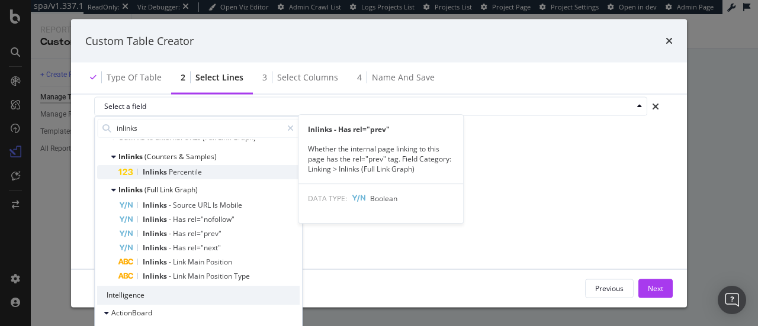
scroll to position [110, 0]
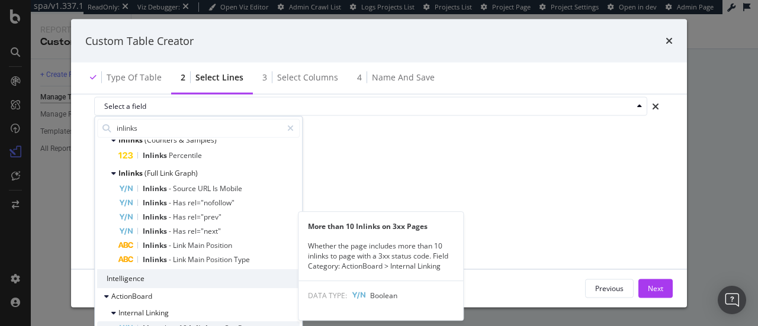
type input "inlinks"
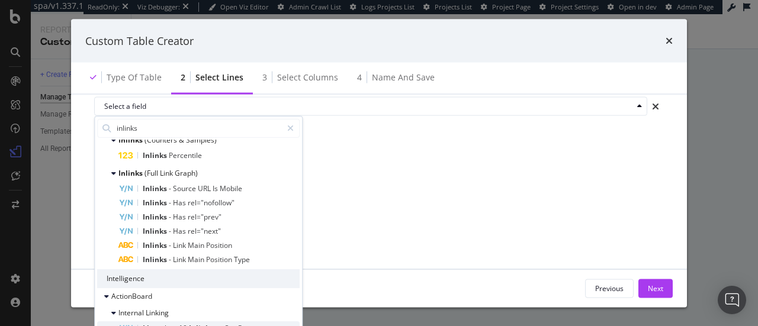
click at [155, 323] on div "More than 10 Inlinks on 3xx Pages" at bounding box center [208, 328] width 181 height 14
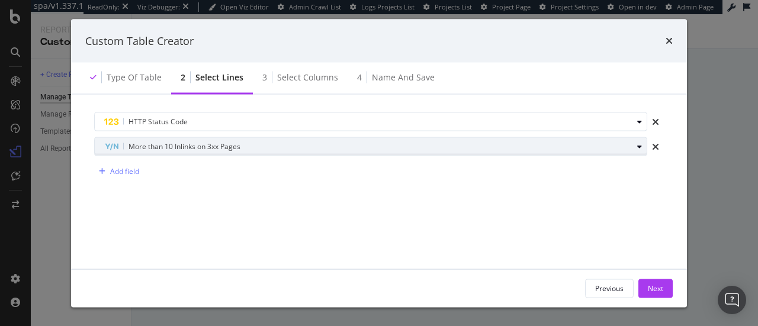
scroll to position [0, 0]
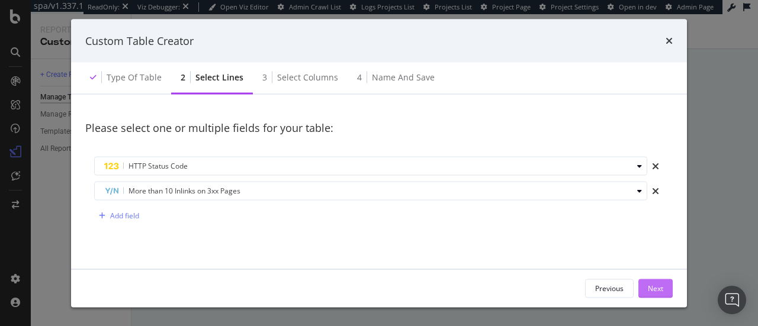
click at [647, 281] on button "Next" at bounding box center [655, 288] width 34 height 19
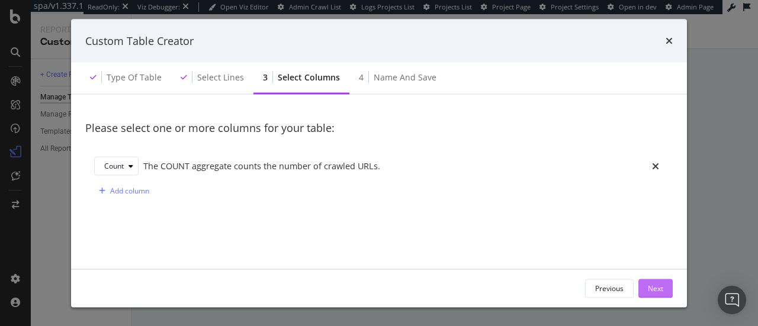
click at [648, 280] on div "Next" at bounding box center [655, 289] width 15 height 18
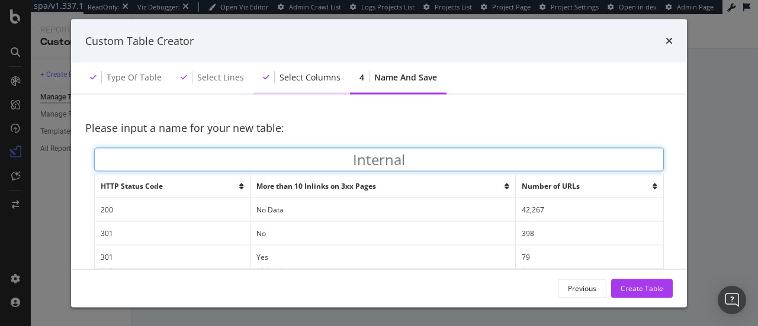
type input "Internal"
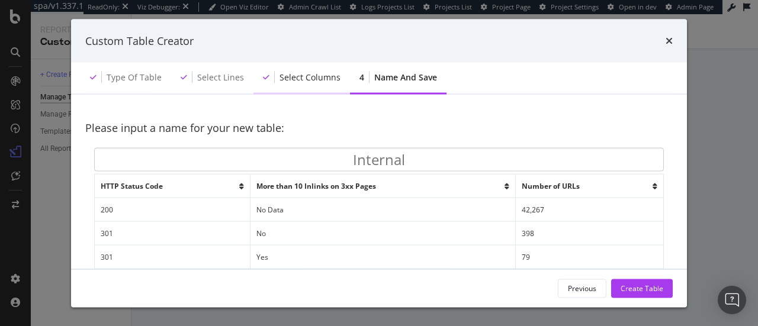
click at [307, 91] on div "Select columns" at bounding box center [301, 78] width 97 height 33
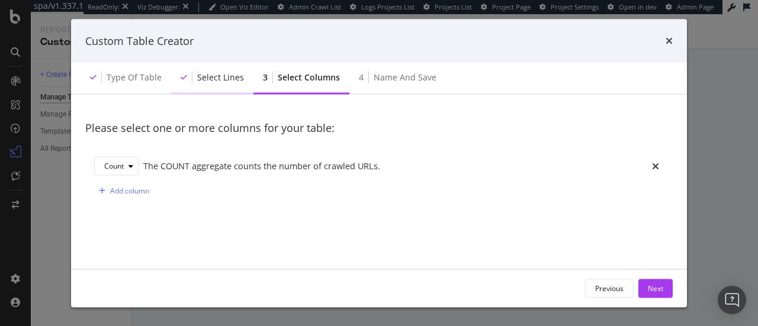
click at [214, 75] on div "Select lines" at bounding box center [220, 78] width 47 height 12
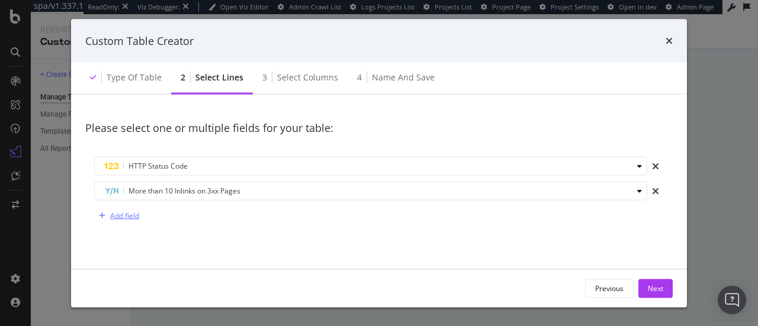
click at [127, 217] on div "Add field" at bounding box center [124, 216] width 29 height 10
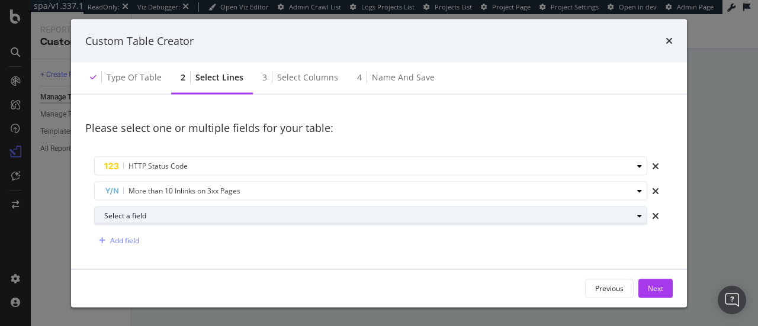
click at [144, 217] on div "Select a field" at bounding box center [368, 215] width 528 height 7
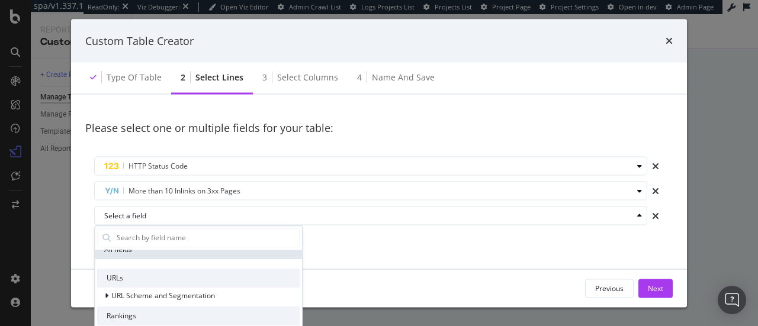
scroll to position [8, 0]
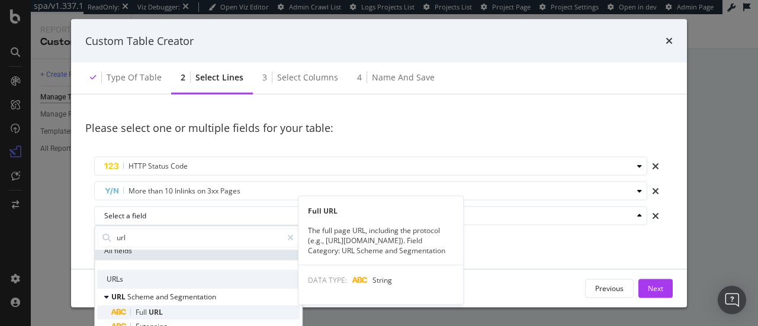
type input "url"
click at [190, 309] on div "Full URL" at bounding box center [205, 313] width 188 height 14
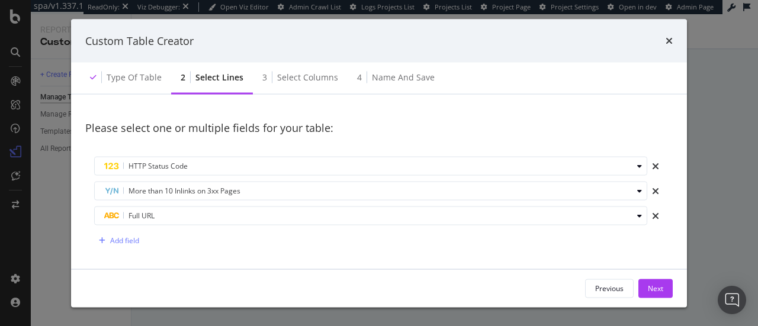
drag, startPoint x: 294, startPoint y: 217, endPoint x: 307, endPoint y: 136, distance: 82.9
click at [307, 136] on div "Please select one or multiple fields for your table: HTTP Status Code More than…" at bounding box center [379, 184] width 588 height 150
click at [652, 190] on icon "times" at bounding box center [655, 190] width 7 height 9
click at [652, 169] on icon "times" at bounding box center [655, 165] width 7 height 9
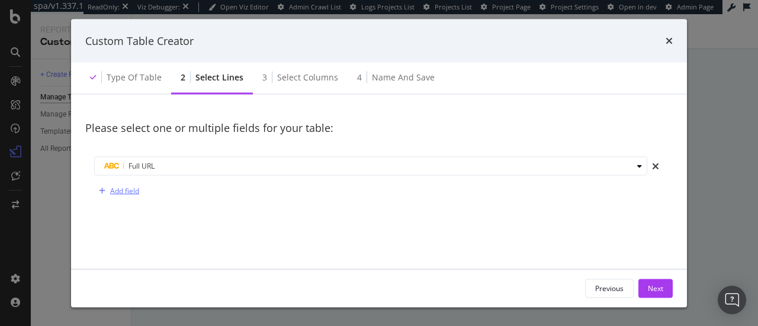
click at [118, 191] on div "Add field" at bounding box center [124, 191] width 29 height 10
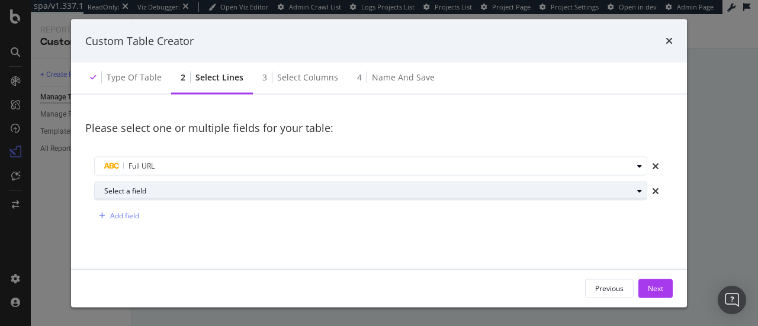
click at [149, 194] on div "Select a field" at bounding box center [368, 190] width 528 height 7
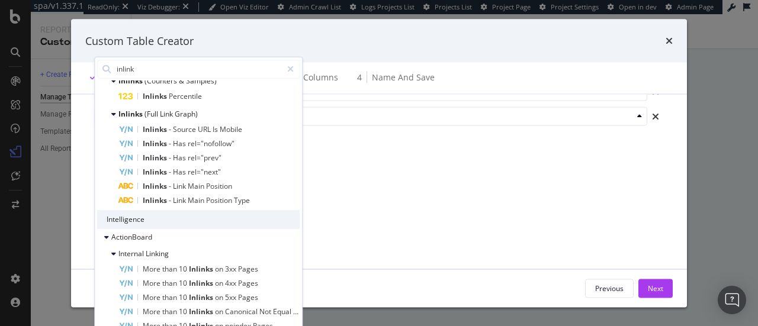
scroll to position [144, 0]
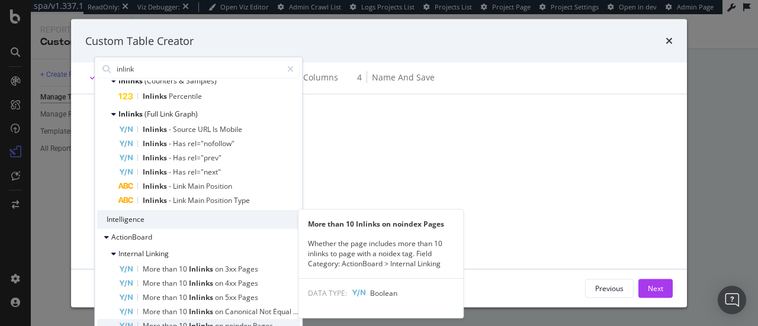
type input "inlink"
click at [257, 323] on span "Pages" at bounding box center [263, 325] width 20 height 10
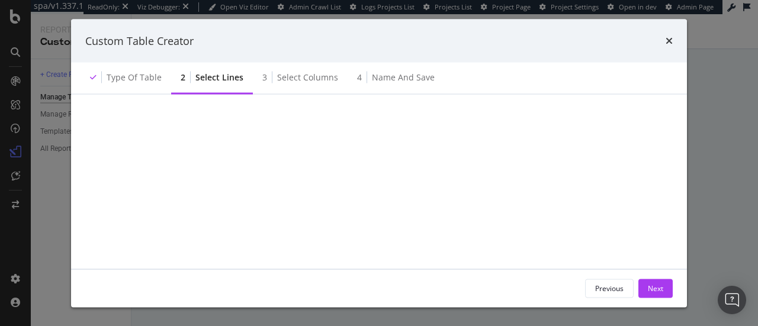
scroll to position [0, 0]
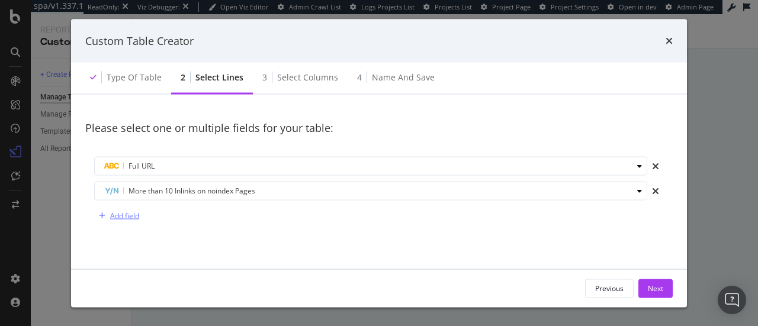
click at [111, 223] on div "Add field" at bounding box center [116, 216] width 45 height 18
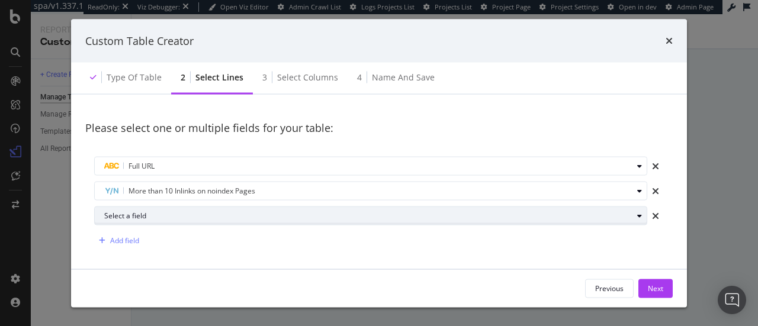
click at [166, 222] on div "Select a field" at bounding box center [375, 215] width 543 height 17
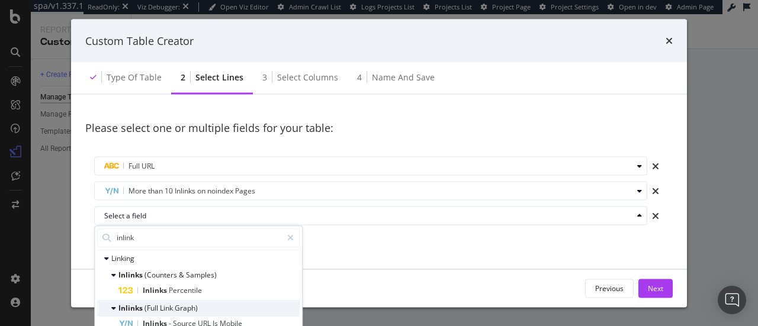
scroll to position [72, 0]
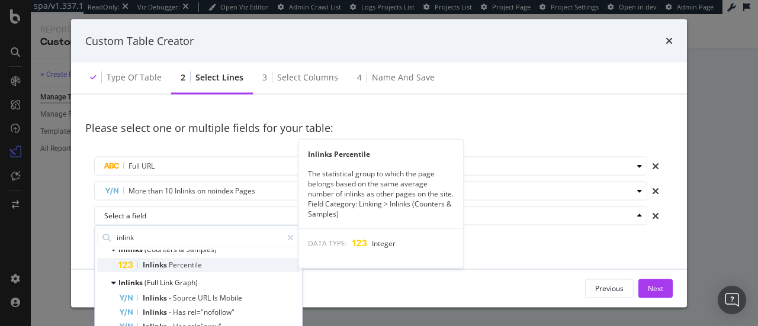
type input "inlink"
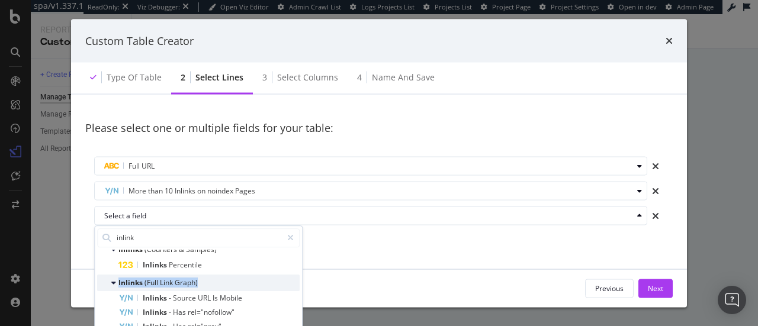
drag, startPoint x: 229, startPoint y: 266, endPoint x: 224, endPoint y: 275, distance: 10.9
click at [224, 275] on div "Inlinks (Counters & Samples) Inlinks Percentile Inlinks (Full Link Graph) Inlin…" at bounding box center [198, 309] width 203 height 135
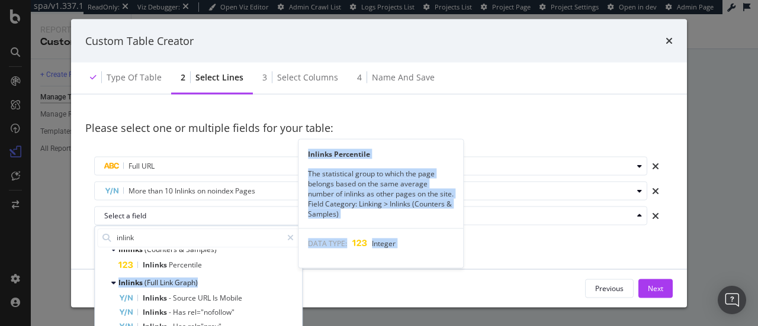
click at [237, 264] on div "Inlinks Percentile" at bounding box center [208, 265] width 181 height 14
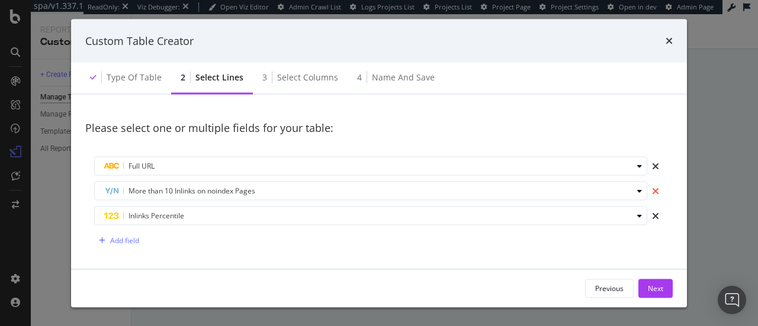
click at [652, 190] on icon "times" at bounding box center [655, 190] width 7 height 9
click at [114, 211] on div "Add field" at bounding box center [124, 216] width 29 height 10
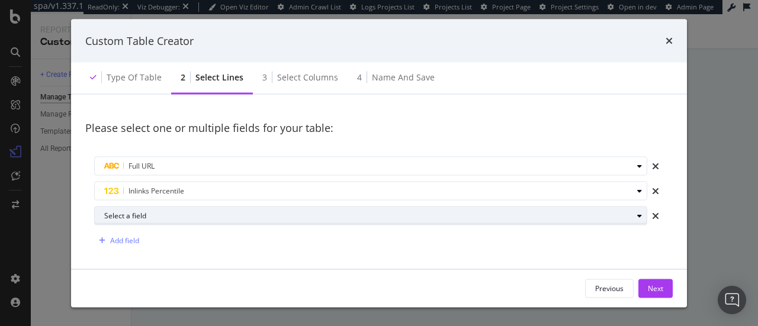
click at [132, 219] on div "Select a field" at bounding box center [368, 215] width 528 height 7
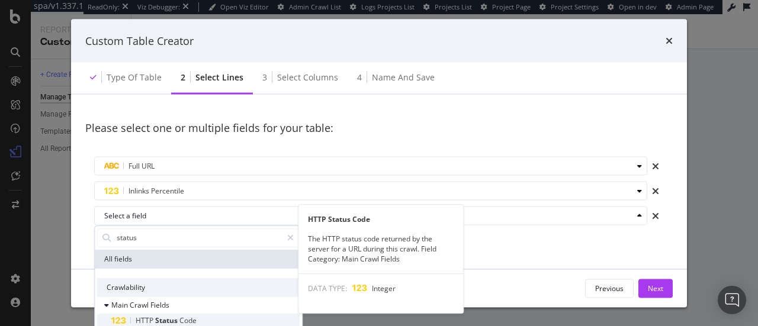
type input "status"
click at [173, 317] on span "Status" at bounding box center [167, 321] width 24 height 10
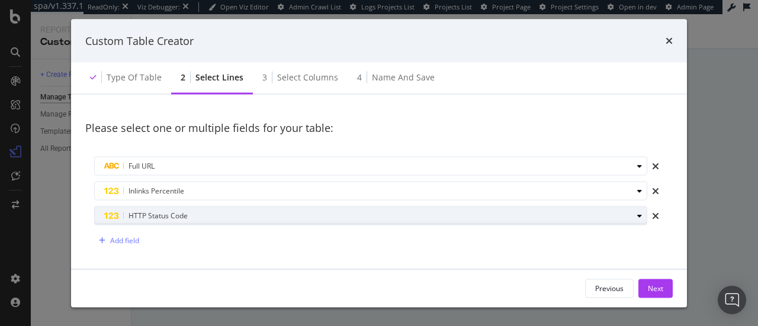
click at [635, 217] on div "modal" at bounding box center [640, 215] width 14 height 7
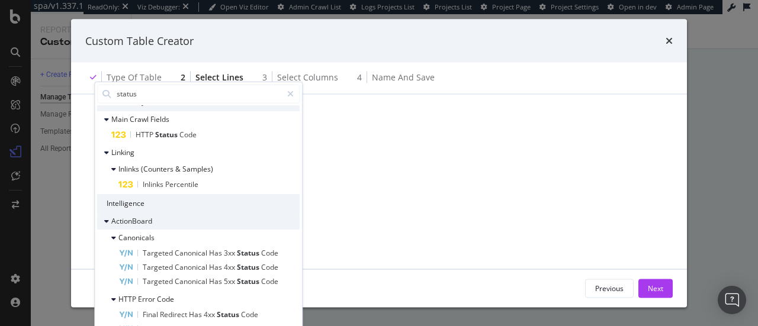
scroll to position [68, 0]
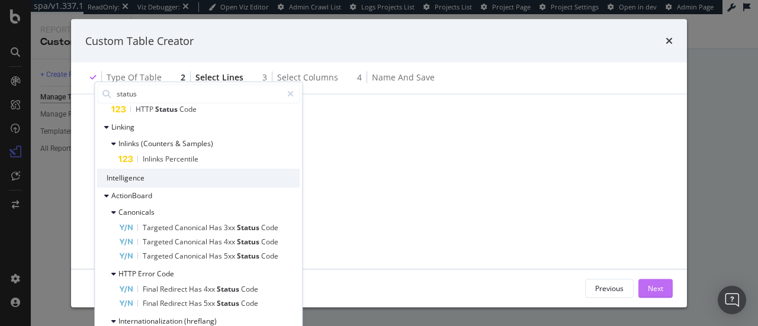
click at [662, 285] on div "Next" at bounding box center [655, 288] width 15 height 10
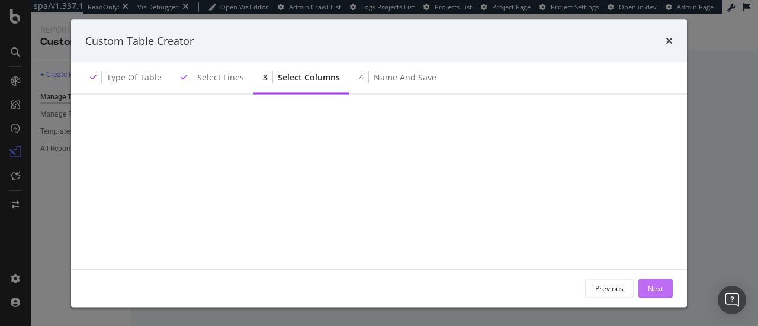
click at [655, 288] on div "Next" at bounding box center [655, 288] width 15 height 10
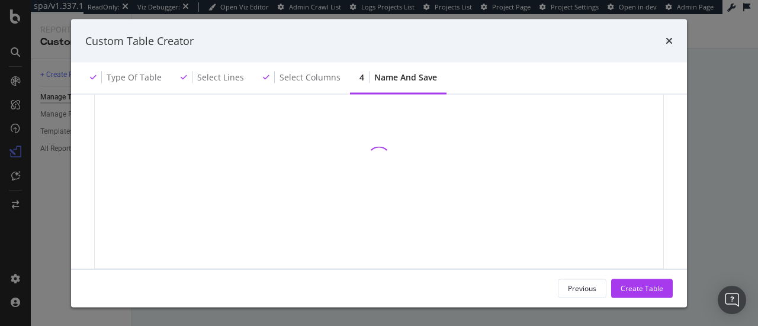
scroll to position [144, 0]
click at [667, 42] on icon "times" at bounding box center [669, 40] width 7 height 9
